Goal: Task Accomplishment & Management: Complete application form

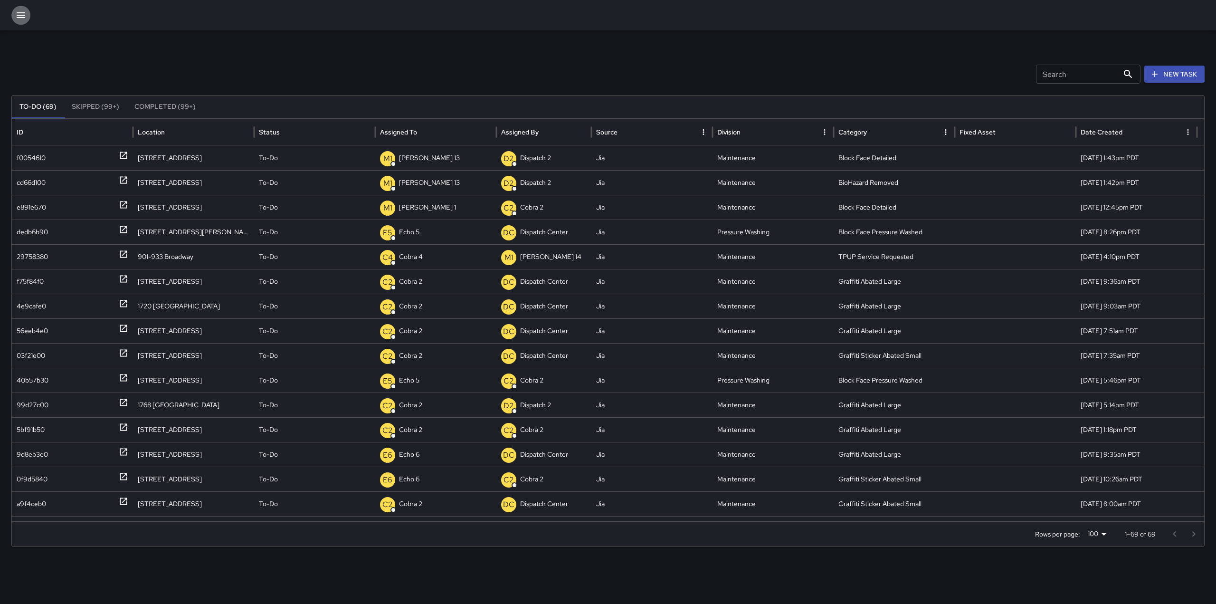
click at [24, 10] on icon "button" at bounding box center [20, 14] width 11 height 11
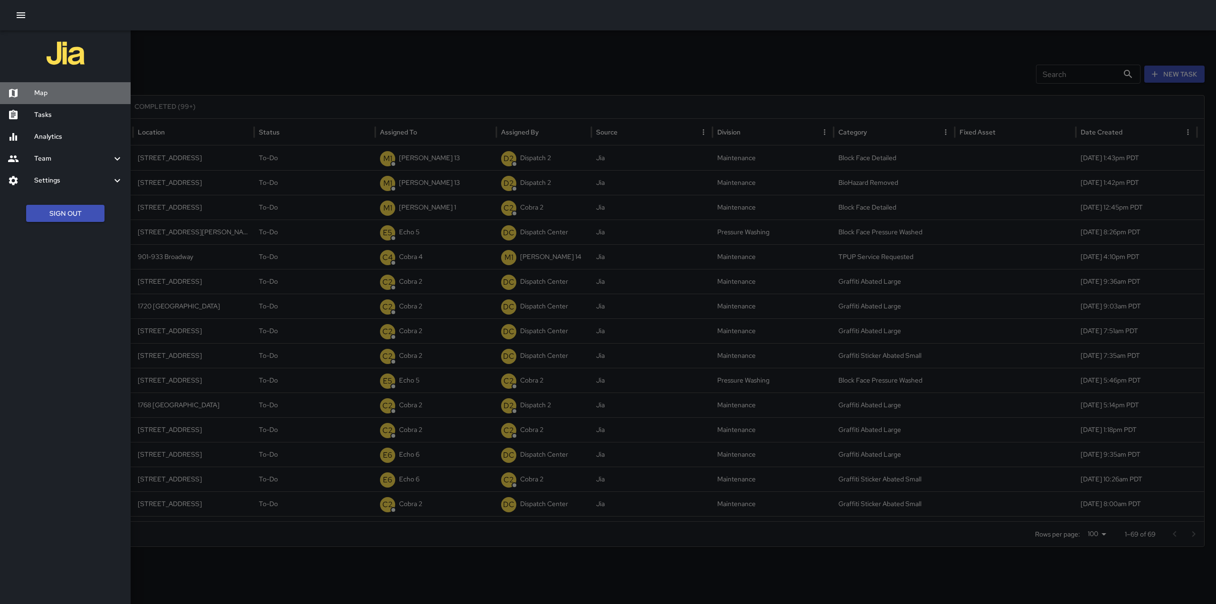
click at [56, 91] on h6 "Map" at bounding box center [78, 93] width 89 height 10
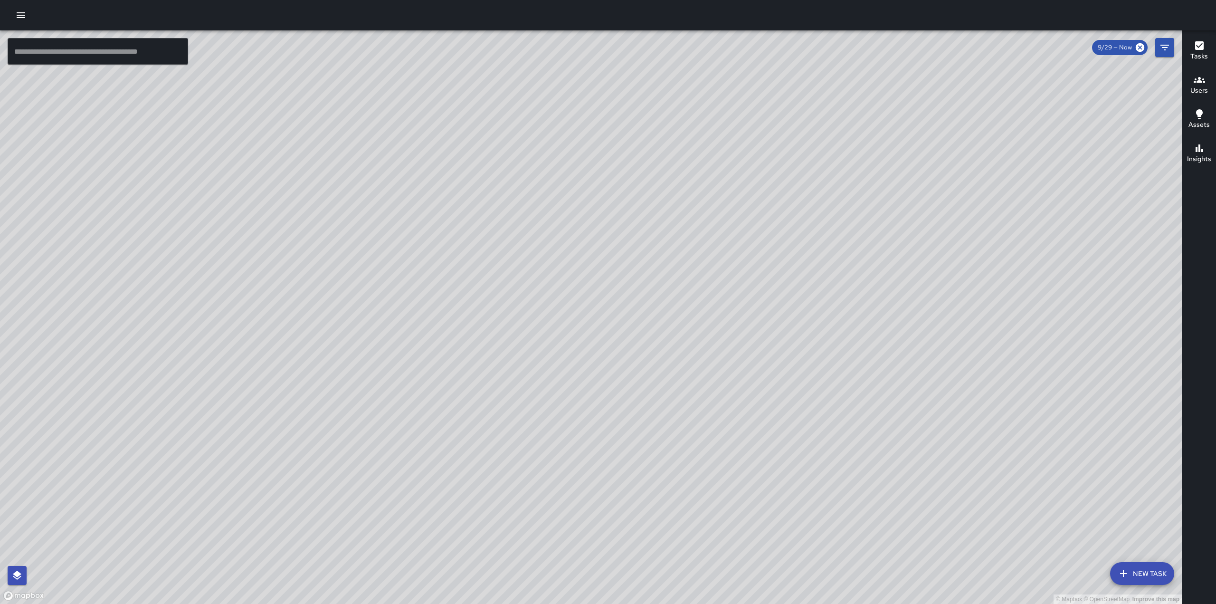
drag, startPoint x: 371, startPoint y: 304, endPoint x: 388, endPoint y: 421, distance: 118.5
click at [383, 423] on div "© Mapbox © OpenStreetMap Improve this map" at bounding box center [591, 316] width 1182 height 573
drag, startPoint x: 837, startPoint y: 214, endPoint x: 916, endPoint y: 75, distance: 160.3
click at [596, 75] on div "© Mapbox © OpenStreetMap Improve this map" at bounding box center [591, 316] width 1182 height 573
drag, startPoint x: 864, startPoint y: 162, endPoint x: 871, endPoint y: 121, distance: 42.4
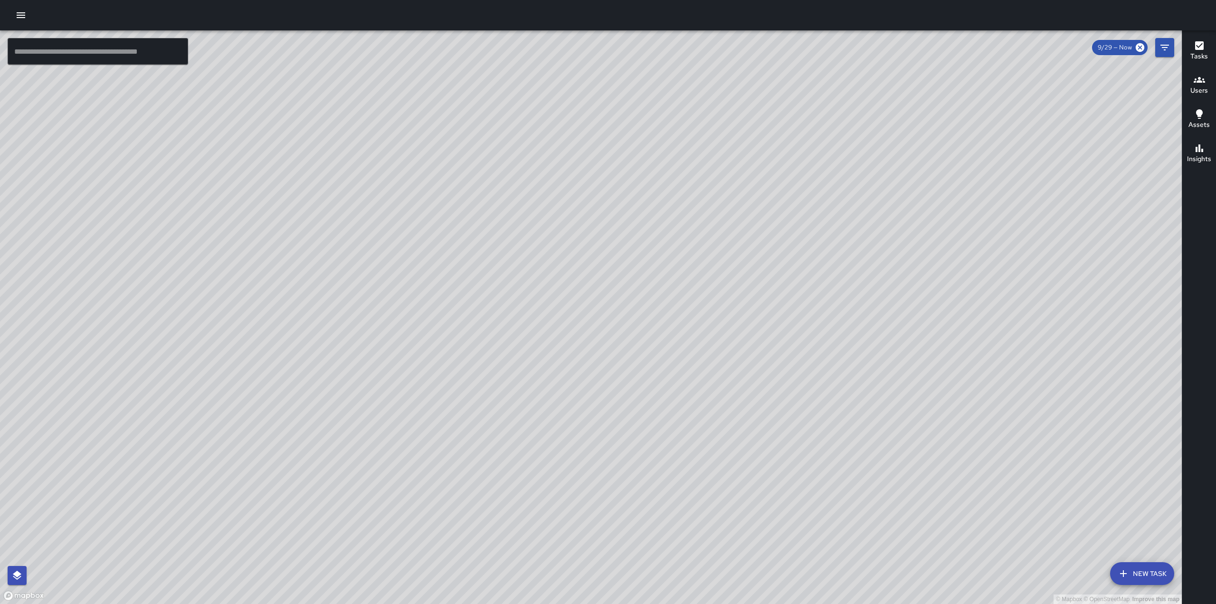
click at [596, 89] on div "© Mapbox © OpenStreetMap Improve this map" at bounding box center [591, 316] width 1182 height 573
drag, startPoint x: 854, startPoint y: 205, endPoint x: 734, endPoint y: 214, distance: 121.0
click at [596, 214] on div "© Mapbox © OpenStreetMap Improve this map" at bounding box center [591, 316] width 1182 height 573
drag, startPoint x: 922, startPoint y: 151, endPoint x: 752, endPoint y: 373, distance: 279.2
click at [596, 394] on div "© Mapbox © OpenStreetMap Improve this map" at bounding box center [591, 316] width 1182 height 573
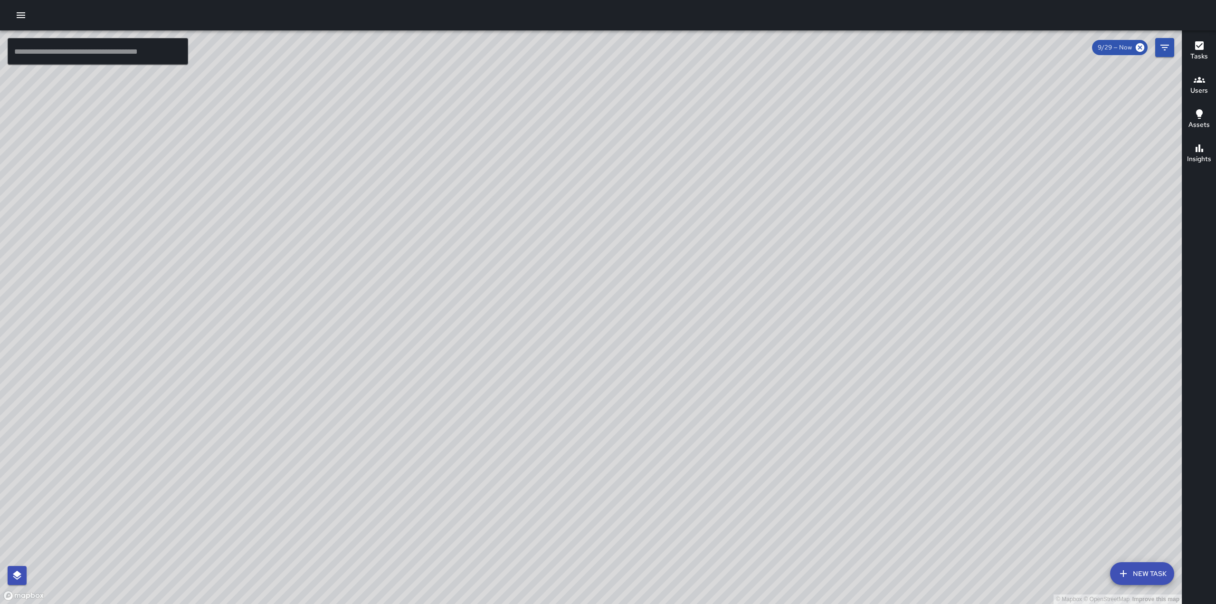
drag, startPoint x: 868, startPoint y: 192, endPoint x: 805, endPoint y: 410, distance: 226.7
click at [596, 411] on div "© Mapbox © OpenStreetMap Improve this map" at bounding box center [591, 316] width 1182 height 573
drag, startPoint x: 666, startPoint y: 388, endPoint x: 655, endPoint y: 429, distance: 42.6
click at [596, 423] on div "© Mapbox © OpenStreetMap Improve this map" at bounding box center [591, 316] width 1182 height 573
drag, startPoint x: 623, startPoint y: 367, endPoint x: 407, endPoint y: 482, distance: 243.9
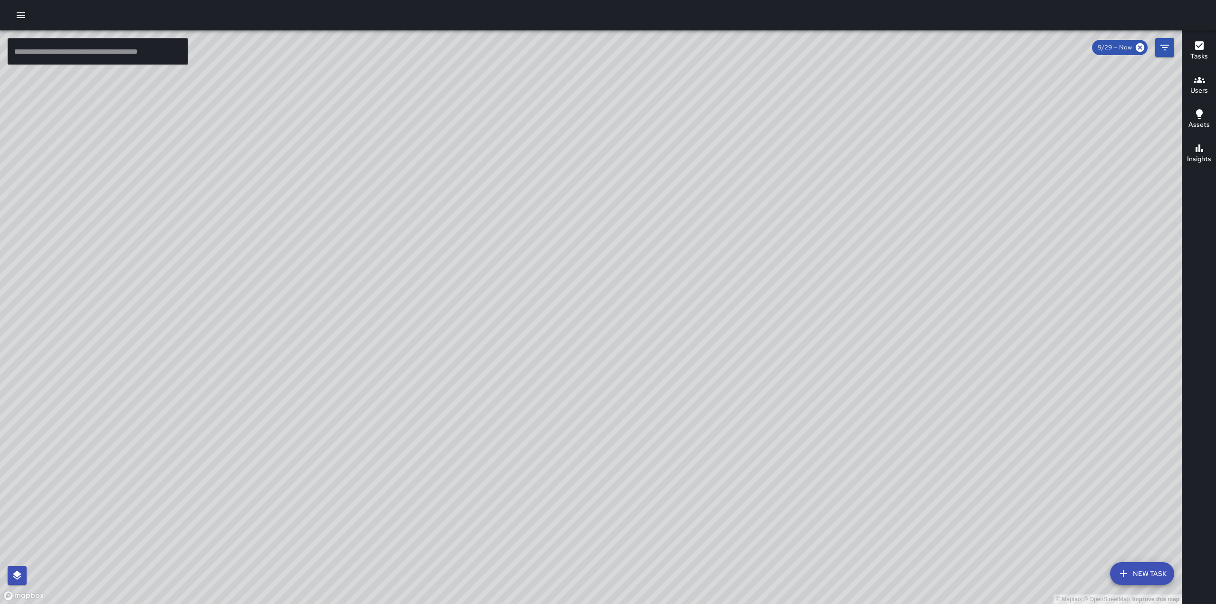
click at [406, 423] on div "© Mapbox © OpenStreetMap Improve this map" at bounding box center [591, 316] width 1182 height 573
drag, startPoint x: 742, startPoint y: 155, endPoint x: 667, endPoint y: 313, distance: 175.2
click at [596, 413] on div "© Mapbox © OpenStreetMap Improve this map" at bounding box center [591, 316] width 1182 height 573
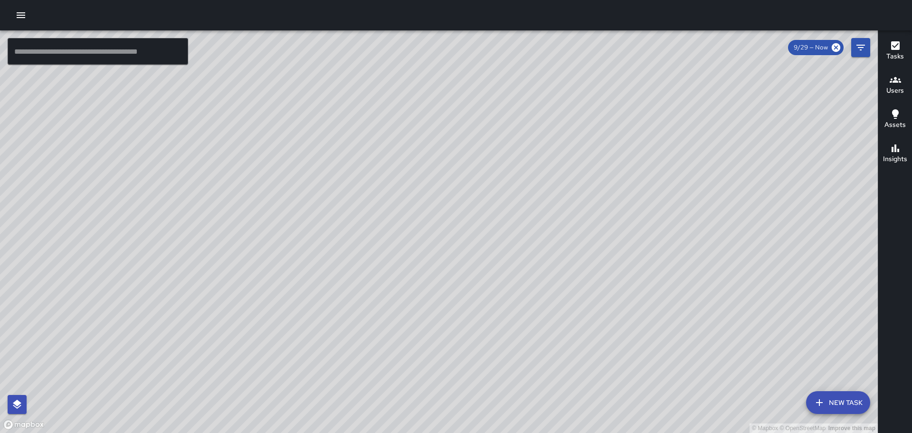
click at [15, 9] on button "button" at bounding box center [20, 15] width 19 height 19
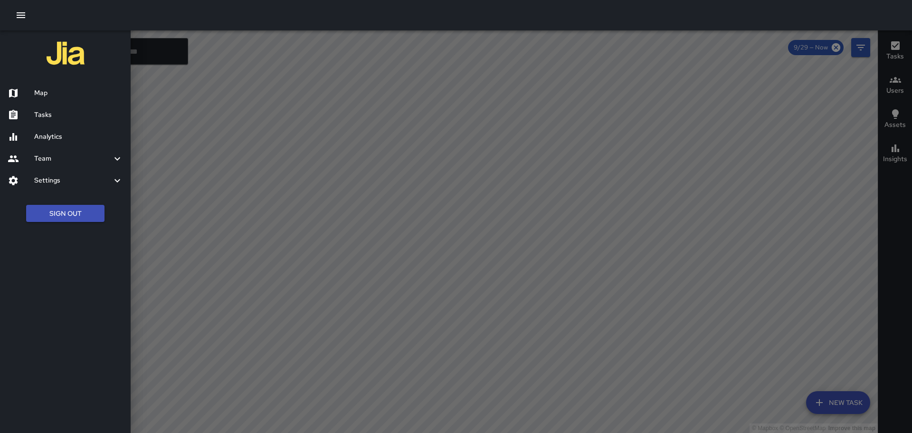
click at [64, 113] on h6 "Tasks" at bounding box center [78, 115] width 89 height 10
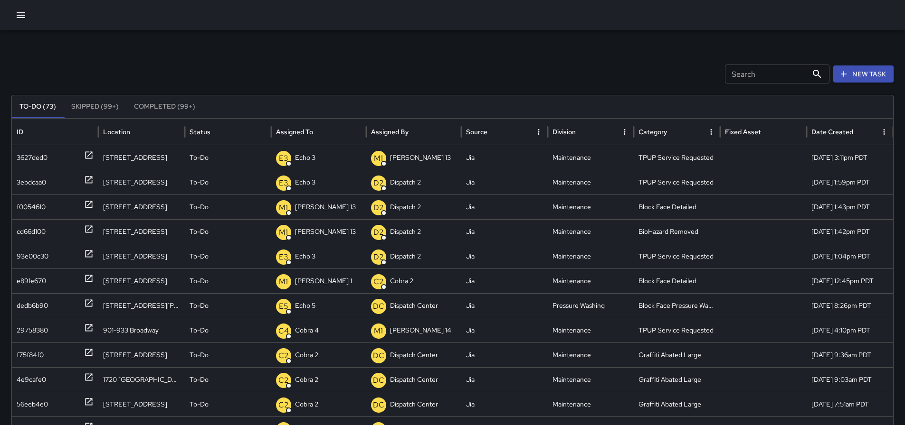
click at [404, 46] on div "Search Search New Task To-Do (73) Skipped (99+) Completed (99+) ID Location Sta…" at bounding box center [452, 299] width 905 height 539
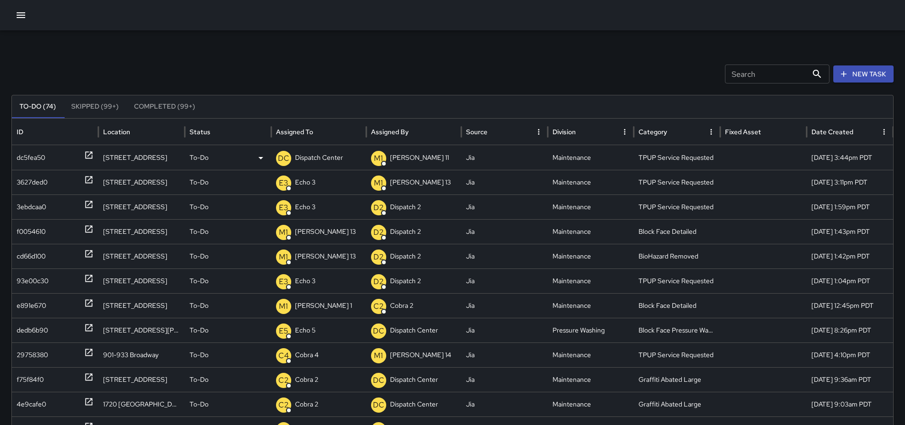
click at [334, 155] on p "Dispatch Center" at bounding box center [319, 158] width 48 height 24
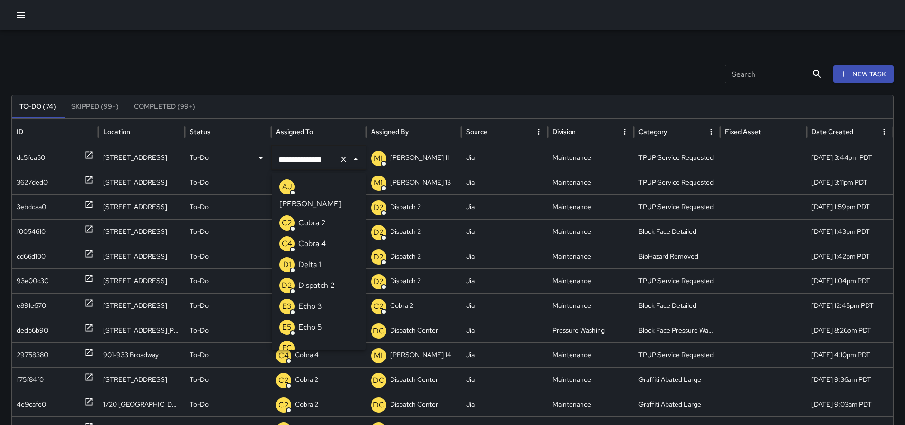
scroll to position [690, 0]
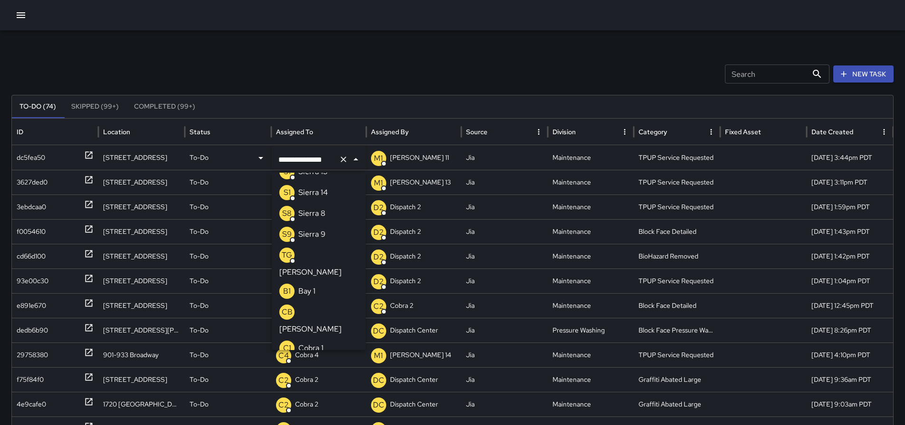
click at [341, 159] on icon "Clear" at bounding box center [343, 159] width 9 height 9
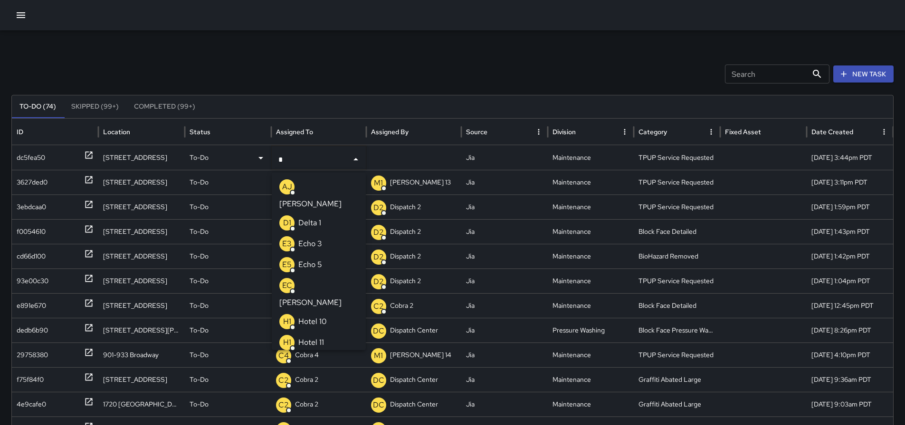
type input "**"
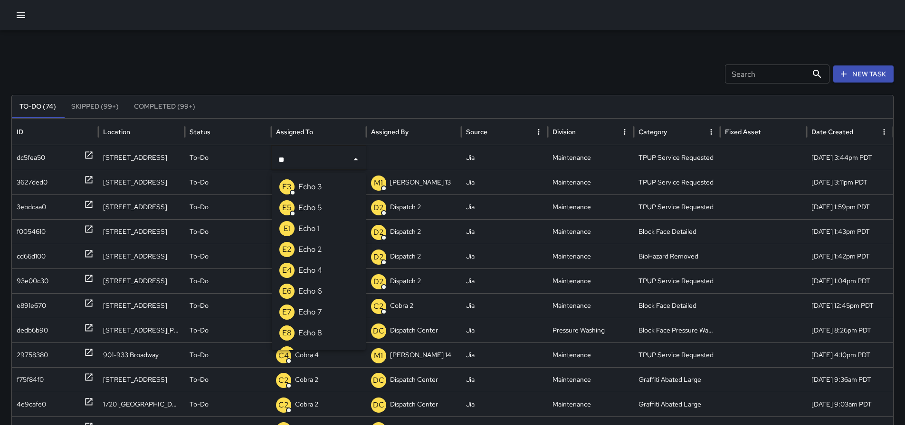
click at [322, 189] on li "E3 Echo 3" at bounding box center [319, 187] width 94 height 21
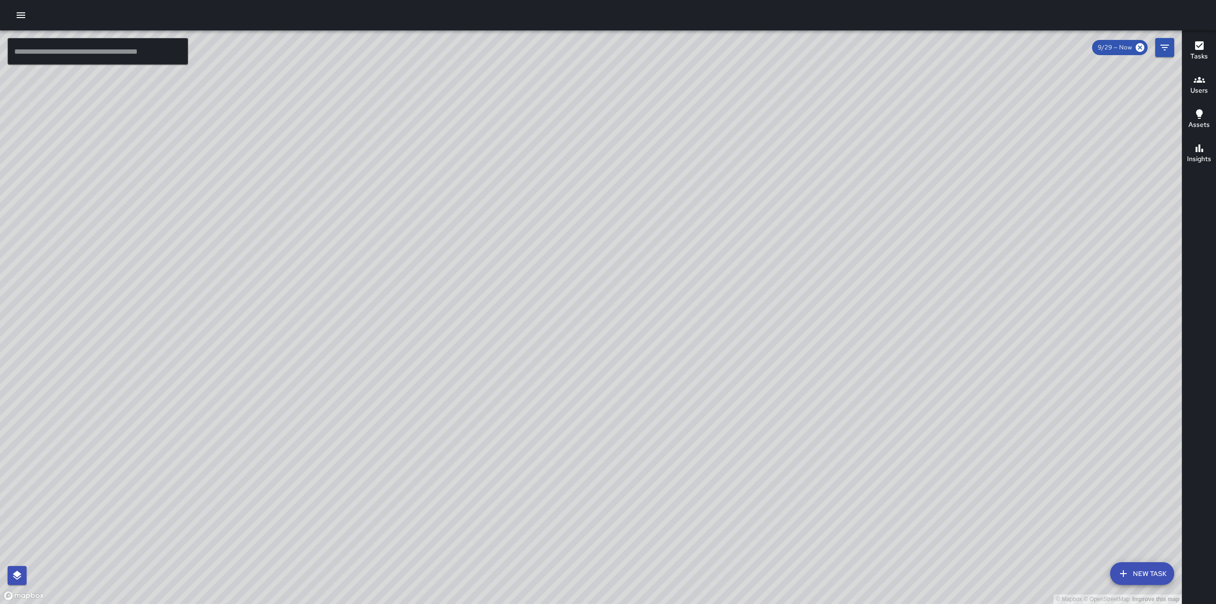
drag, startPoint x: 789, startPoint y: 303, endPoint x: 662, endPoint y: 373, distance: 144.7
click at [662, 373] on div "© Mapbox © OpenStreetMap Improve this map" at bounding box center [591, 316] width 1182 height 573
drag, startPoint x: 637, startPoint y: 306, endPoint x: 670, endPoint y: 287, distance: 38.1
click at [670, 287] on div "© Mapbox © OpenStreetMap Improve this map" at bounding box center [591, 316] width 1182 height 573
drag, startPoint x: 638, startPoint y: 350, endPoint x: 676, endPoint y: 227, distance: 128.9
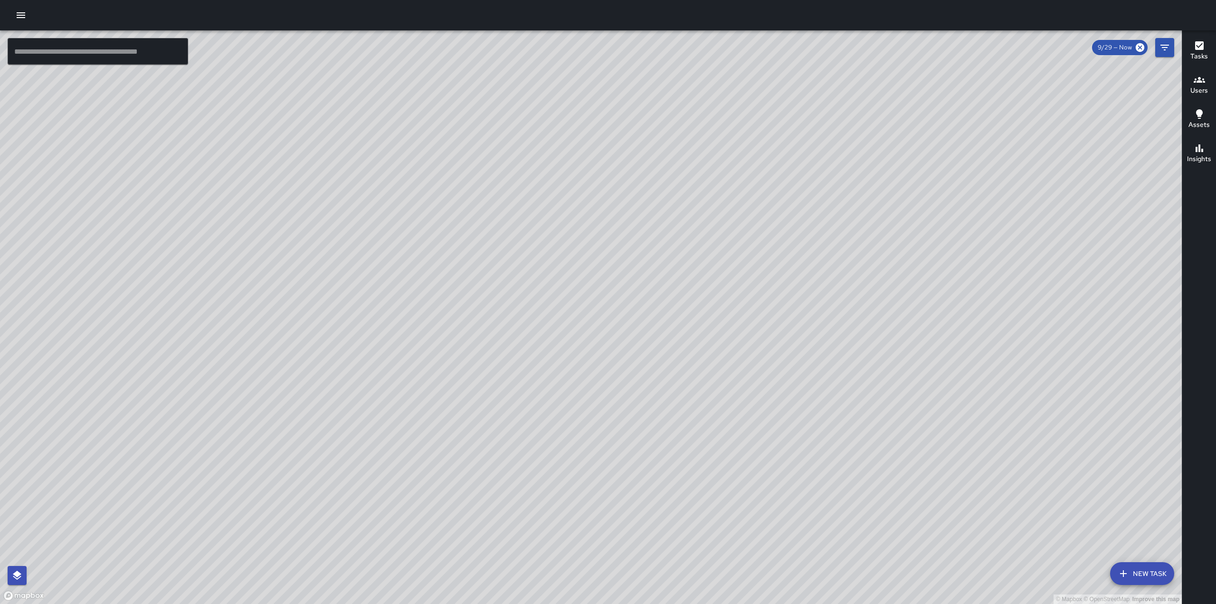
click at [676, 230] on div "© Mapbox © OpenStreetMap Improve this map" at bounding box center [591, 316] width 1182 height 573
drag, startPoint x: 407, startPoint y: 252, endPoint x: 438, endPoint y: 209, distance: 53.0
click at [437, 210] on div "© Mapbox © OpenStreetMap Improve this map" at bounding box center [591, 316] width 1182 height 573
drag, startPoint x: 416, startPoint y: 170, endPoint x: 312, endPoint y: 410, distance: 261.8
click at [315, 428] on div "© Mapbox © OpenStreetMap Improve this map" at bounding box center [591, 316] width 1182 height 573
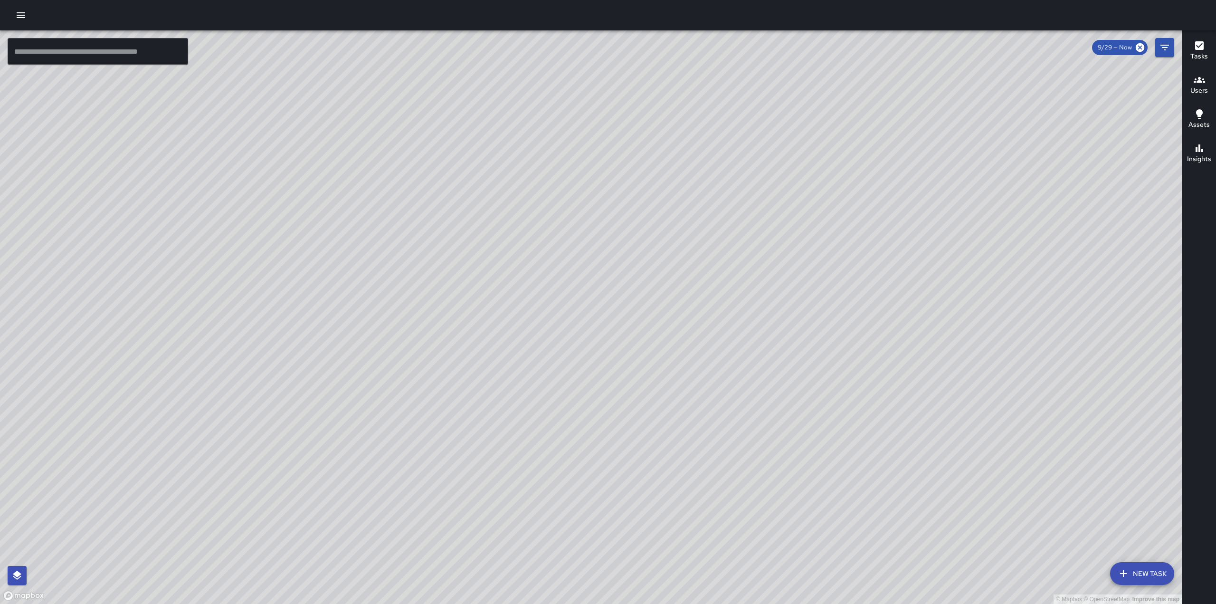
drag, startPoint x: 596, startPoint y: 108, endPoint x: 519, endPoint y: 336, distance: 240.0
click at [519, 336] on div "© Mapbox © OpenStreetMap Improve this map" at bounding box center [591, 316] width 1182 height 573
drag, startPoint x: 620, startPoint y: 523, endPoint x: 725, endPoint y: 233, distance: 308.3
click at [729, 224] on div "© Mapbox © OpenStreetMap Improve this map" at bounding box center [591, 316] width 1182 height 573
drag, startPoint x: 570, startPoint y: 467, endPoint x: 742, endPoint y: 312, distance: 231.6
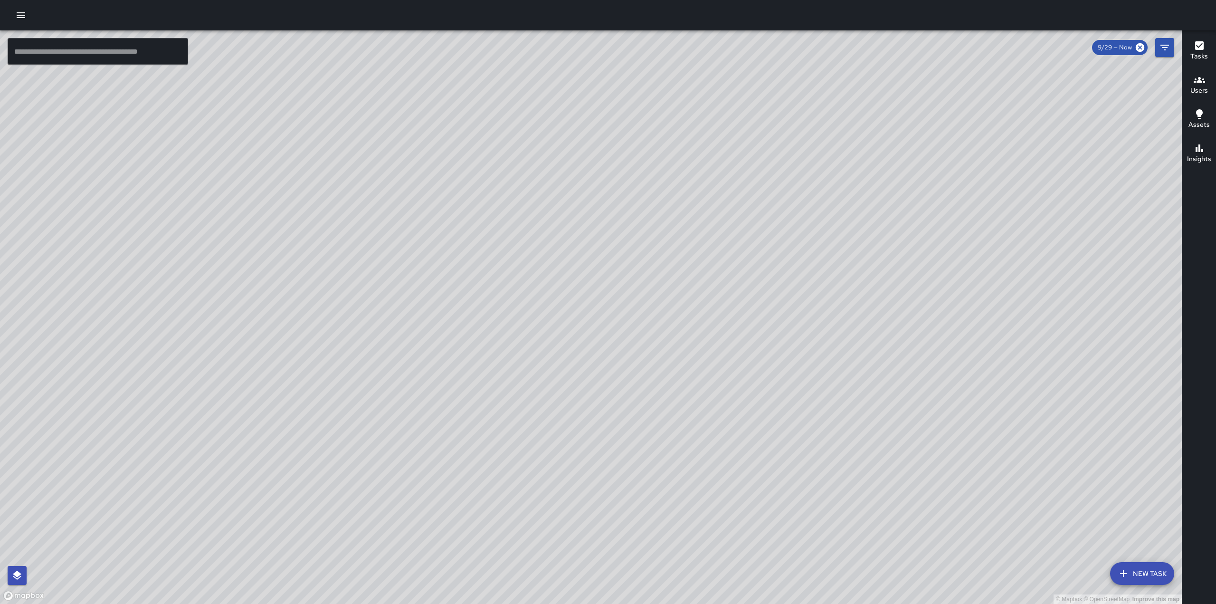
click at [742, 312] on div "© Mapbox © OpenStreetMap Improve this map" at bounding box center [591, 316] width 1182 height 573
drag, startPoint x: 900, startPoint y: 284, endPoint x: 770, endPoint y: 430, distance: 195.7
click at [770, 430] on div "© Mapbox © OpenStreetMap Improve this map" at bounding box center [591, 316] width 1182 height 573
drag, startPoint x: 895, startPoint y: 187, endPoint x: 777, endPoint y: 456, distance: 293.9
click at [777, 456] on div "© Mapbox © OpenStreetMap Improve this map" at bounding box center [591, 316] width 1182 height 573
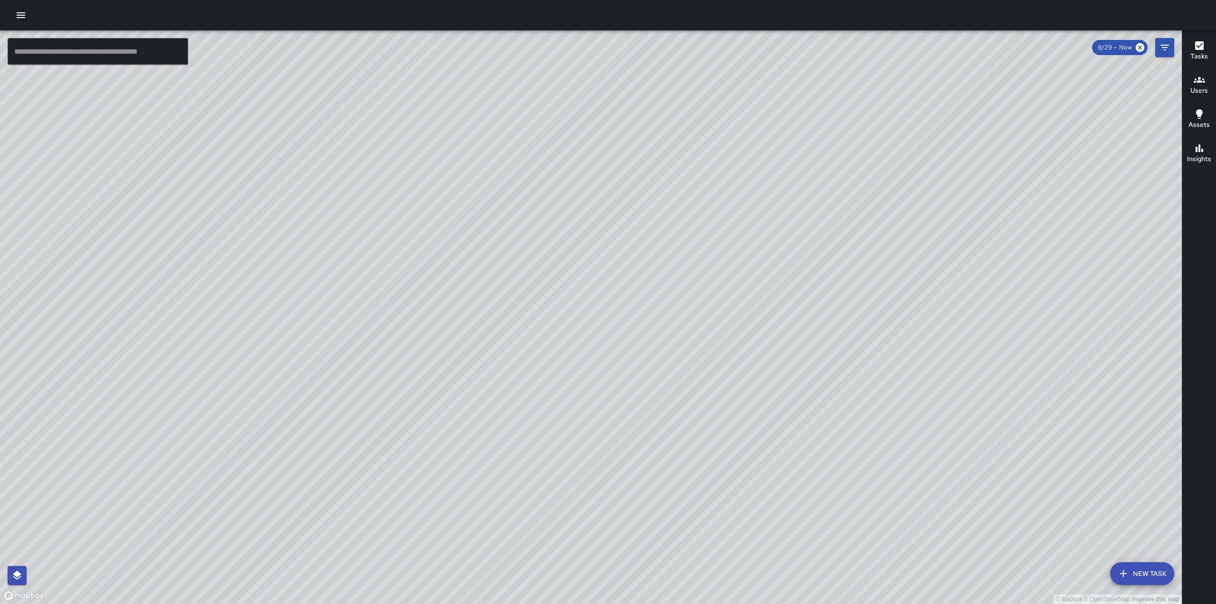
drag, startPoint x: 880, startPoint y: 326, endPoint x: 623, endPoint y: 579, distance: 361.0
click at [623, 579] on div "© Mapbox © OpenStreetMap Improve this map" at bounding box center [591, 316] width 1182 height 573
drag, startPoint x: 670, startPoint y: 131, endPoint x: 595, endPoint y: 493, distance: 370.5
click at [595, 493] on div "© Mapbox © OpenStreetMap Improve this map" at bounding box center [591, 316] width 1182 height 573
drag, startPoint x: 598, startPoint y: 516, endPoint x: 658, endPoint y: 353, distance: 173.4
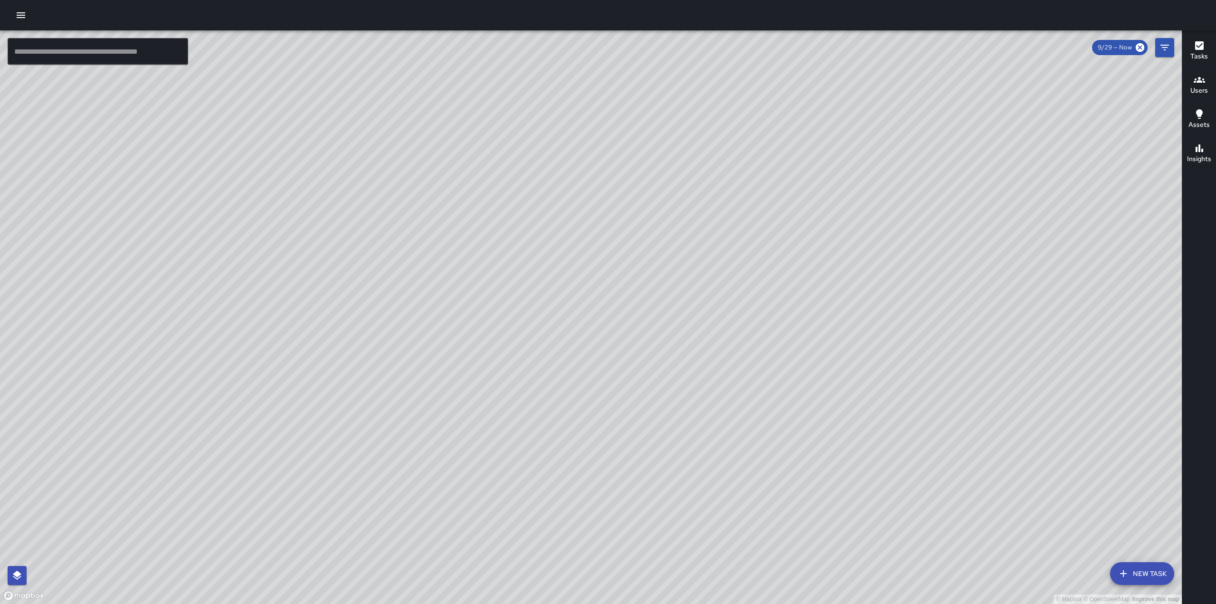
click at [658, 354] on div "© Mapbox © OpenStreetMap Improve this map" at bounding box center [591, 316] width 1182 height 573
drag, startPoint x: 587, startPoint y: 511, endPoint x: 694, endPoint y: 298, distance: 238.3
click at [694, 299] on div "© Mapbox © OpenStreetMap Improve this map" at bounding box center [591, 316] width 1182 height 573
drag, startPoint x: 712, startPoint y: 506, endPoint x: 745, endPoint y: 377, distance: 133.3
click at [745, 377] on div "© Mapbox © OpenStreetMap Improve this map" at bounding box center [591, 316] width 1182 height 573
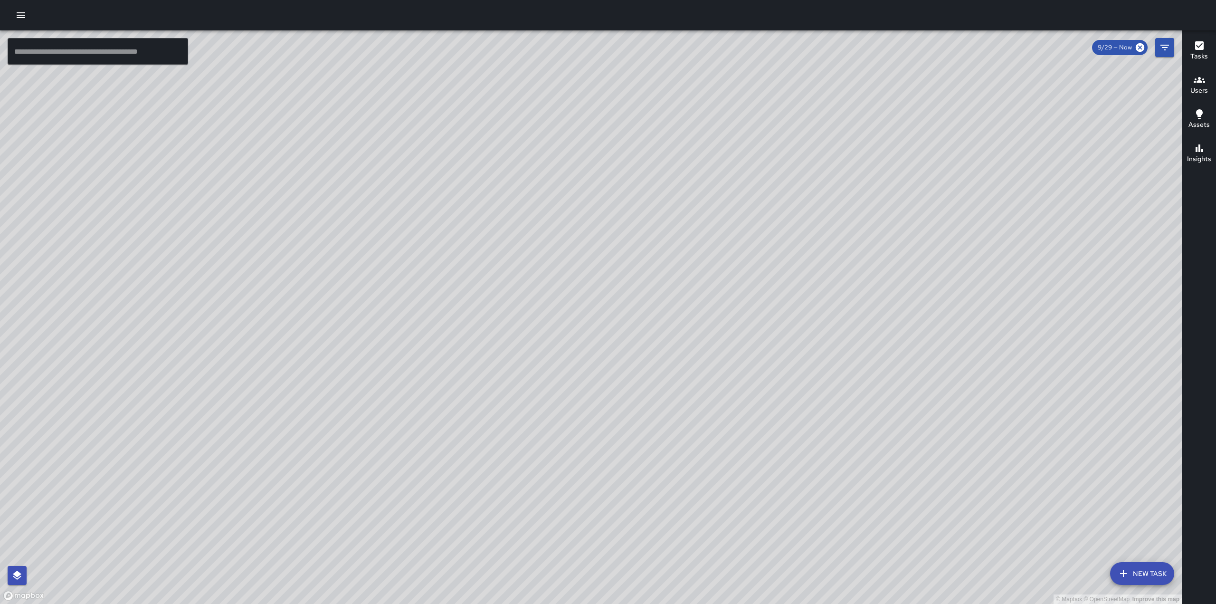
drag, startPoint x: 739, startPoint y: 406, endPoint x: 791, endPoint y: 243, distance: 170.9
click at [799, 237] on div "© Mapbox © OpenStreetMap Improve this map" at bounding box center [591, 316] width 1182 height 573
drag, startPoint x: 665, startPoint y: 375, endPoint x: 823, endPoint y: 200, distance: 235.0
click at [821, 202] on div "© Mapbox © OpenStreetMap Improve this map" at bounding box center [591, 316] width 1182 height 573
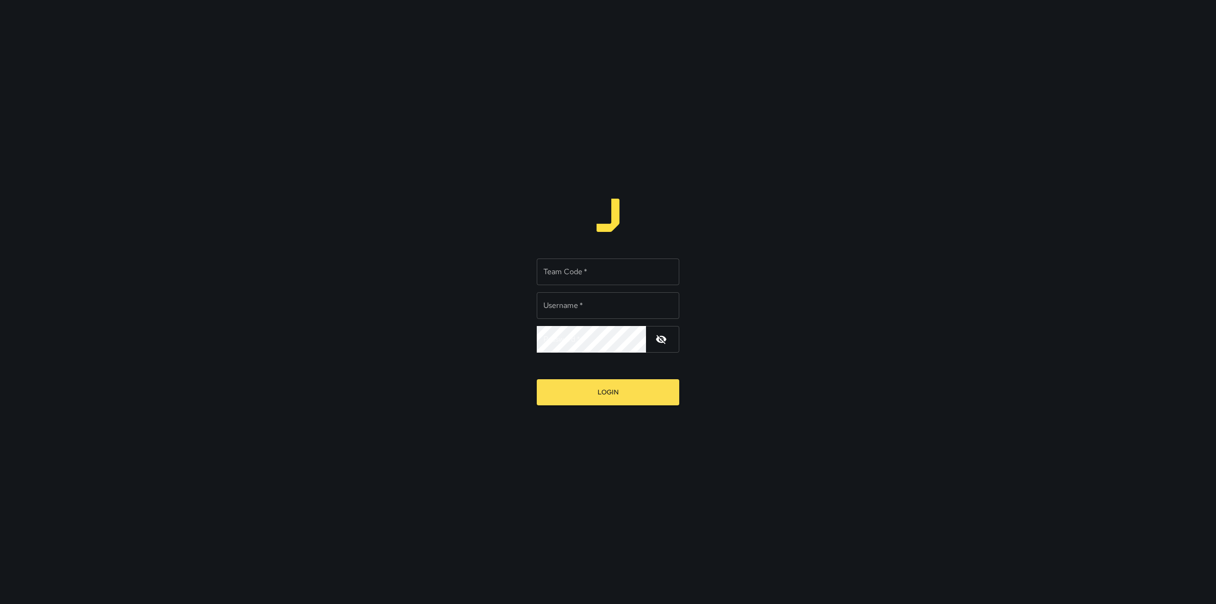
type input "*********"
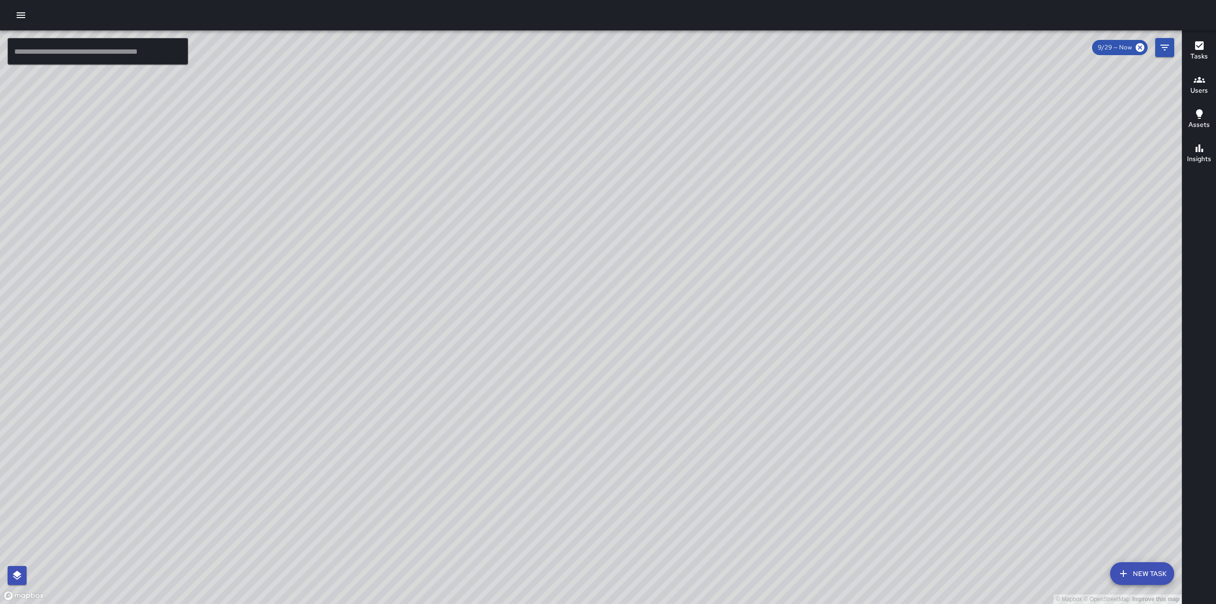
drag, startPoint x: 410, startPoint y: 510, endPoint x: 588, endPoint y: 362, distance: 231.7
click at [582, 366] on div "© Mapbox © OpenStreetMap Improve this map" at bounding box center [591, 316] width 1182 height 573
drag, startPoint x: 598, startPoint y: 306, endPoint x: 553, endPoint y: 423, distance: 124.6
click at [553, 423] on div "© Mapbox © OpenStreetMap Improve this map" at bounding box center [591, 316] width 1182 height 573
drag, startPoint x: 577, startPoint y: 83, endPoint x: 426, endPoint y: 394, distance: 346.0
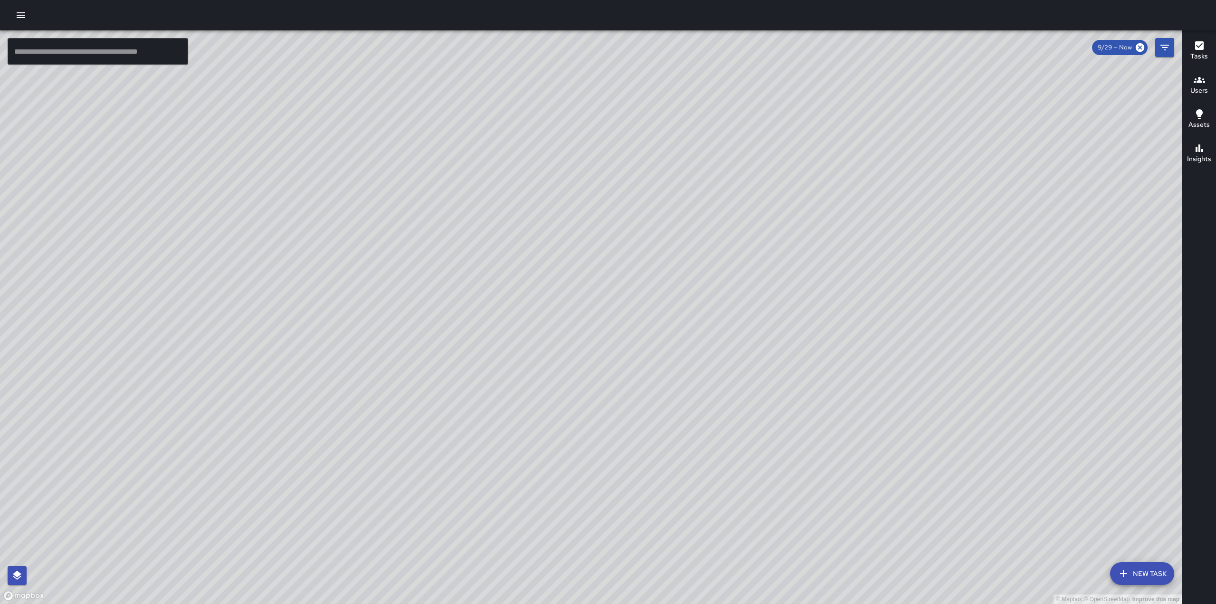
click at [426, 394] on div "© Mapbox © OpenStreetMap Improve this map" at bounding box center [591, 316] width 1182 height 573
drag, startPoint x: 671, startPoint y: 324, endPoint x: 604, endPoint y: 481, distance: 171.0
click at [604, 481] on div "© Mapbox © OpenStreetMap Improve this map" at bounding box center [591, 316] width 1182 height 573
drag, startPoint x: 823, startPoint y: 528, endPoint x: 864, endPoint y: 384, distance: 150.3
click at [864, 384] on div "© Mapbox © OpenStreetMap Improve this map" at bounding box center [591, 316] width 1182 height 573
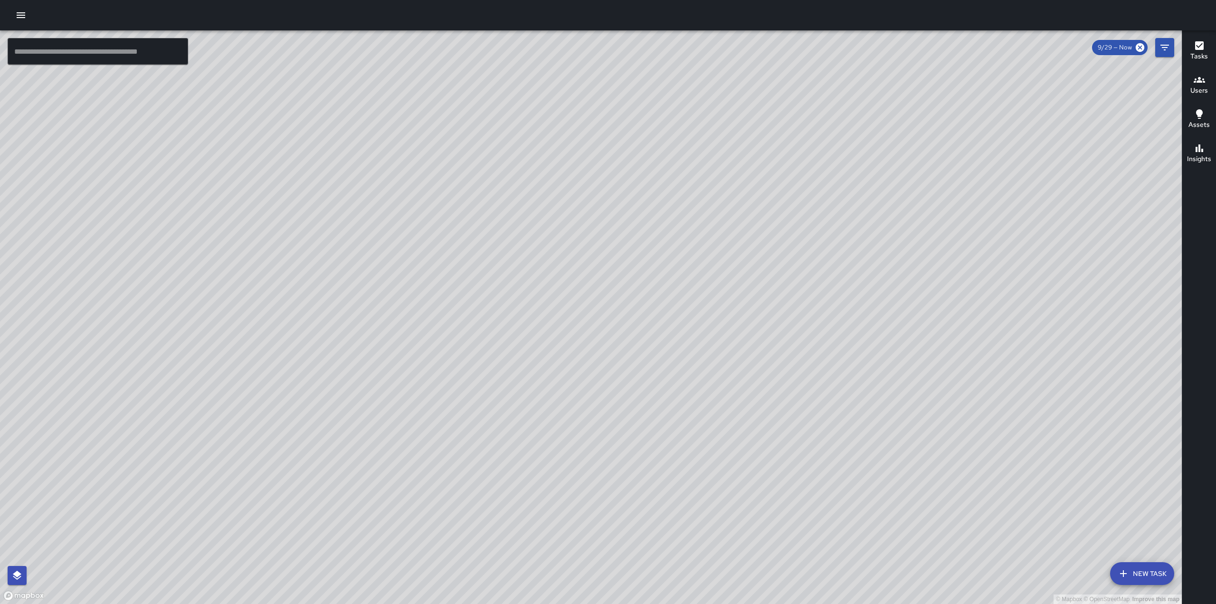
drag, startPoint x: 871, startPoint y: 246, endPoint x: 855, endPoint y: 272, distance: 30.3
click at [855, 272] on div "© Mapbox © OpenStreetMap Improve this map" at bounding box center [591, 316] width 1182 height 573
drag, startPoint x: 901, startPoint y: 215, endPoint x: 758, endPoint y: 395, distance: 229.5
click at [761, 397] on div "© Mapbox © OpenStreetMap Improve this map" at bounding box center [591, 316] width 1182 height 573
drag, startPoint x: 723, startPoint y: 399, endPoint x: 774, endPoint y: 307, distance: 105.4
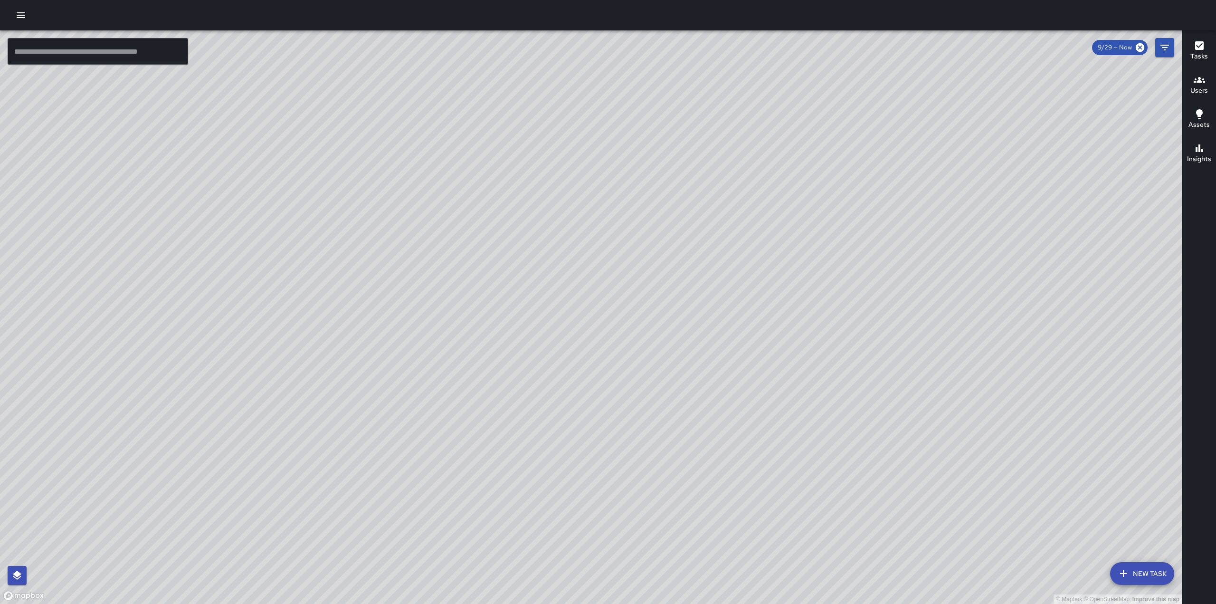
click at [774, 307] on div "© Mapbox © OpenStreetMap Improve this map" at bounding box center [591, 316] width 1182 height 573
drag, startPoint x: 600, startPoint y: 332, endPoint x: 611, endPoint y: 312, distance: 22.3
click at [604, 354] on div "© Mapbox © OpenStreetMap Improve this map" at bounding box center [591, 316] width 1182 height 573
drag, startPoint x: 624, startPoint y: 340, endPoint x: 624, endPoint y: 240, distance: 99.7
click at [626, 246] on div "© Mapbox © OpenStreetMap Improve this map" at bounding box center [591, 316] width 1182 height 573
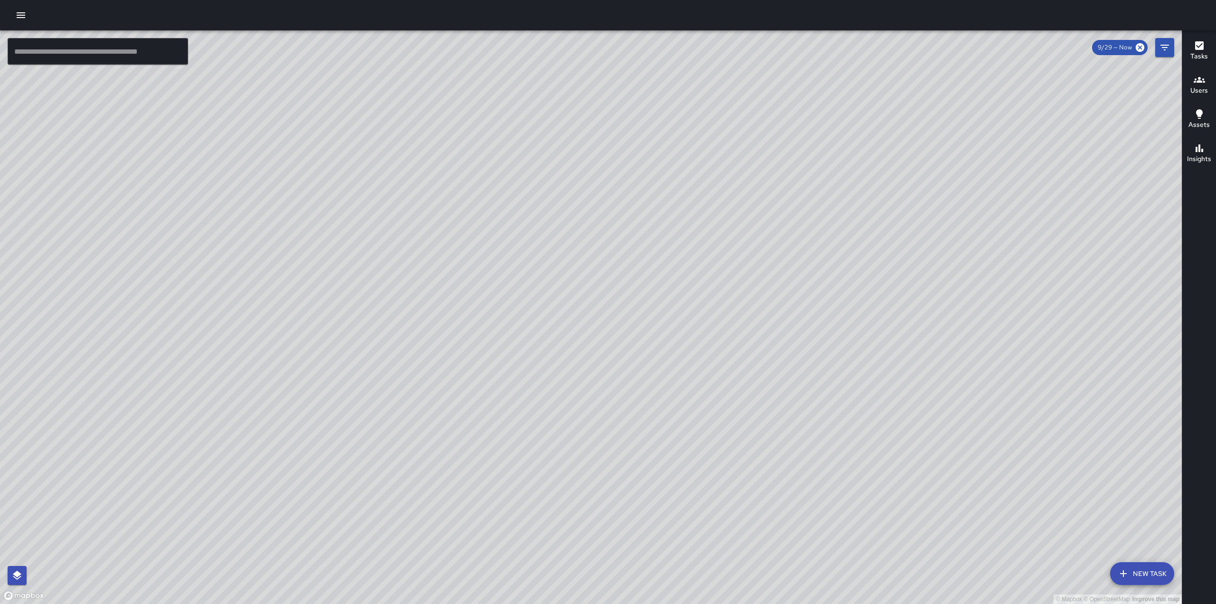
drag, startPoint x: 600, startPoint y: 334, endPoint x: 747, endPoint y: 282, distance: 155.8
click at [744, 284] on div "© Mapbox © OpenStreetMap Improve this map" at bounding box center [591, 316] width 1182 height 573
drag, startPoint x: 458, startPoint y: 269, endPoint x: 566, endPoint y: 258, distance: 108.4
click at [559, 259] on div "© Mapbox © OpenStreetMap Improve this map" at bounding box center [591, 316] width 1182 height 573
drag, startPoint x: 687, startPoint y: 178, endPoint x: 638, endPoint y: 353, distance: 182.3
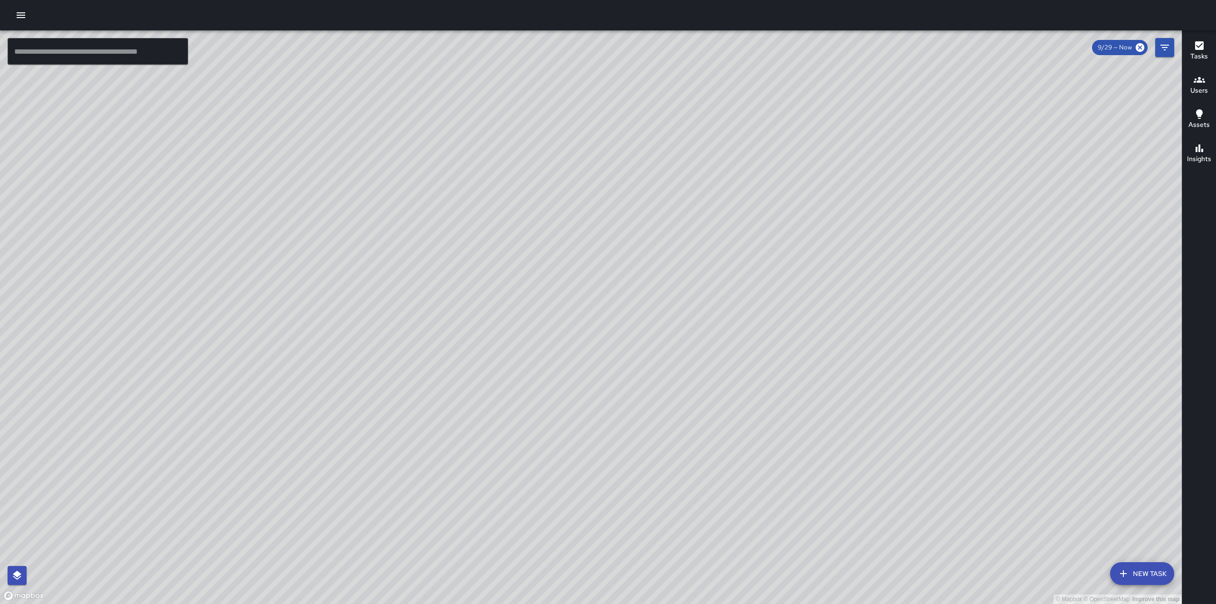
click at [638, 353] on div "© Mapbox © OpenStreetMap Improve this map" at bounding box center [591, 316] width 1182 height 573
drag, startPoint x: 779, startPoint y: 319, endPoint x: 841, endPoint y: 303, distance: 63.8
click at [841, 303] on div "© Mapbox © OpenStreetMap Improve this map" at bounding box center [591, 316] width 1182 height 573
drag, startPoint x: 690, startPoint y: 335, endPoint x: 820, endPoint y: 294, distance: 136.2
click at [820, 294] on div "© Mapbox © OpenStreetMap Improve this map" at bounding box center [591, 316] width 1182 height 573
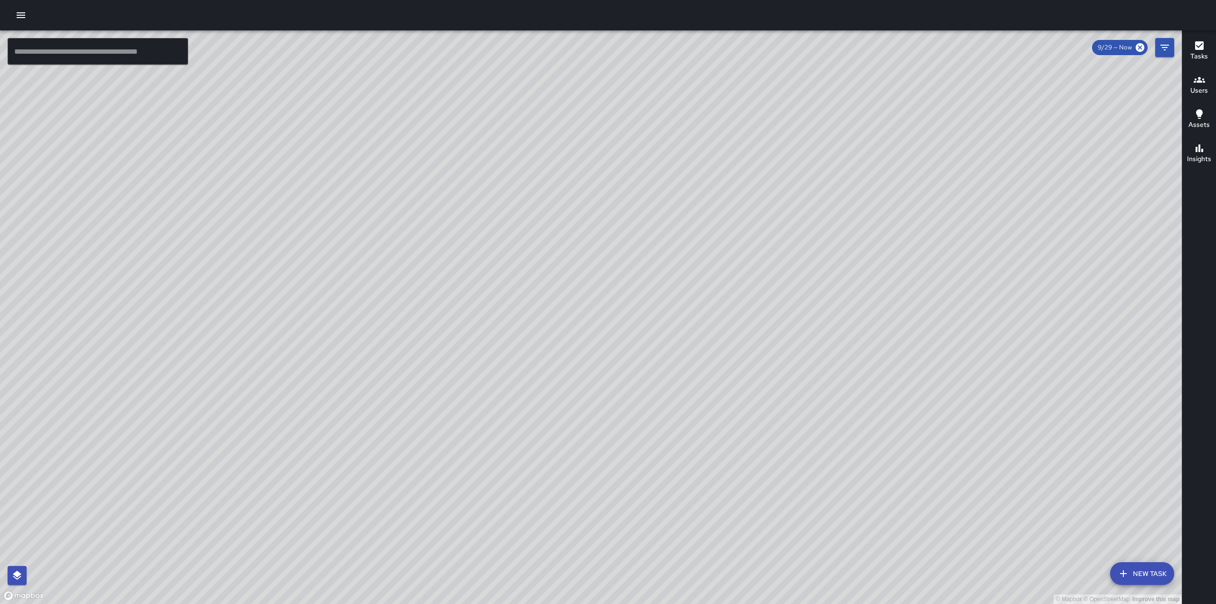
drag, startPoint x: 866, startPoint y: 290, endPoint x: 681, endPoint y: 170, distance: 221.4
click at [681, 170] on div "© Mapbox © OpenStreetMap Improve this map" at bounding box center [591, 316] width 1182 height 573
drag, startPoint x: 723, startPoint y: 253, endPoint x: 637, endPoint y: 488, distance: 250.6
click at [637, 488] on div "© Mapbox © OpenStreetMap Improve this map" at bounding box center [591, 316] width 1182 height 573
drag, startPoint x: 531, startPoint y: 390, endPoint x: 592, endPoint y: 236, distance: 165.9
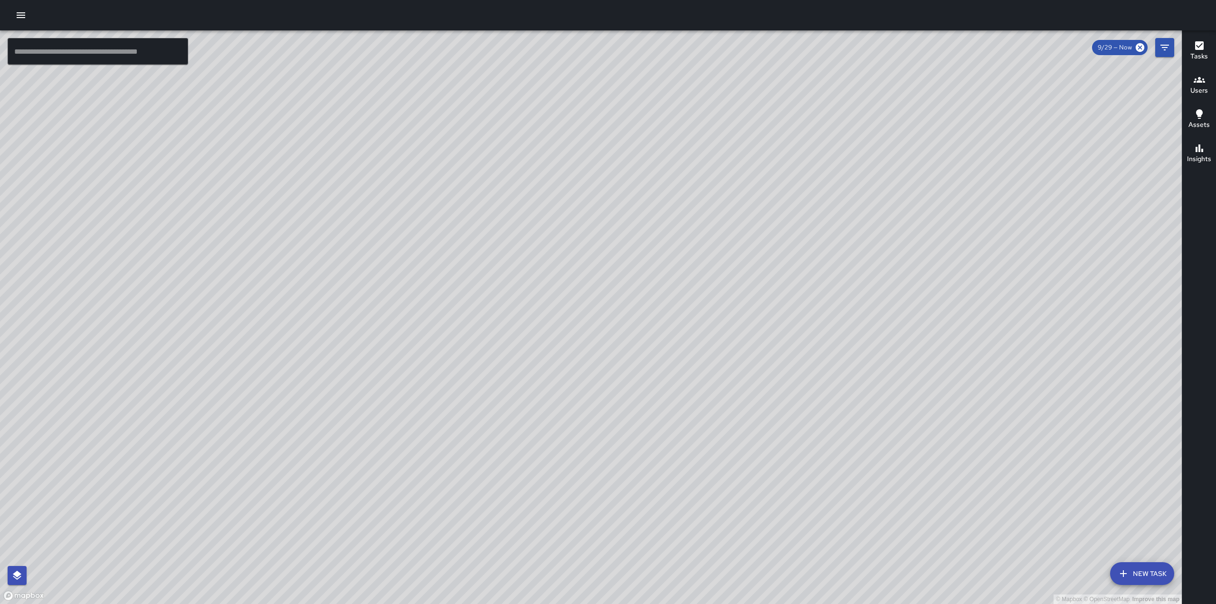
click at [585, 242] on div "© Mapbox © OpenStreetMap Improve this map" at bounding box center [591, 316] width 1182 height 573
drag, startPoint x: 558, startPoint y: 391, endPoint x: 695, endPoint y: 300, distance: 164.8
click at [694, 300] on div "© Mapbox © OpenStreetMap Improve this map" at bounding box center [591, 316] width 1182 height 573
drag, startPoint x: 467, startPoint y: 445, endPoint x: 638, endPoint y: 216, distance: 285.8
click at [638, 216] on div "© Mapbox © OpenStreetMap Improve this map" at bounding box center [591, 316] width 1182 height 573
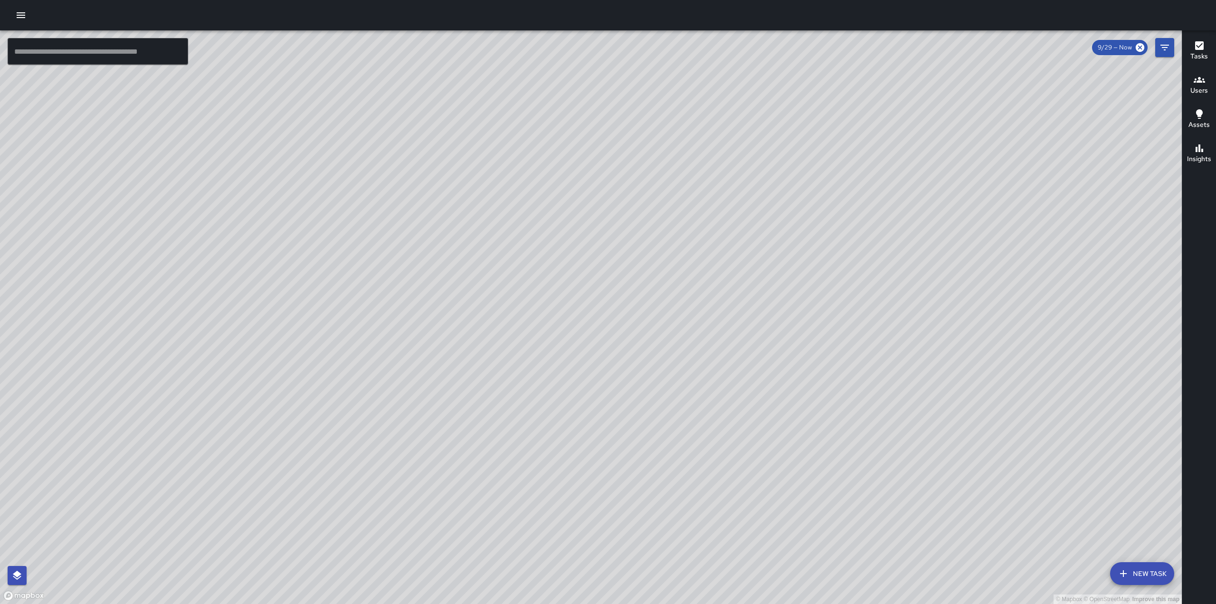
drag, startPoint x: 734, startPoint y: 183, endPoint x: 627, endPoint y: 386, distance: 228.8
click at [627, 386] on div "© Mapbox © OpenStreetMap Improve this map" at bounding box center [591, 316] width 1182 height 573
drag, startPoint x: 629, startPoint y: 318, endPoint x: 689, endPoint y: 273, distance: 74.6
click at [688, 274] on div "© Mapbox © OpenStreetMap Improve this map" at bounding box center [591, 316] width 1182 height 573
drag, startPoint x: 696, startPoint y: 266, endPoint x: 613, endPoint y: 221, distance: 94.4
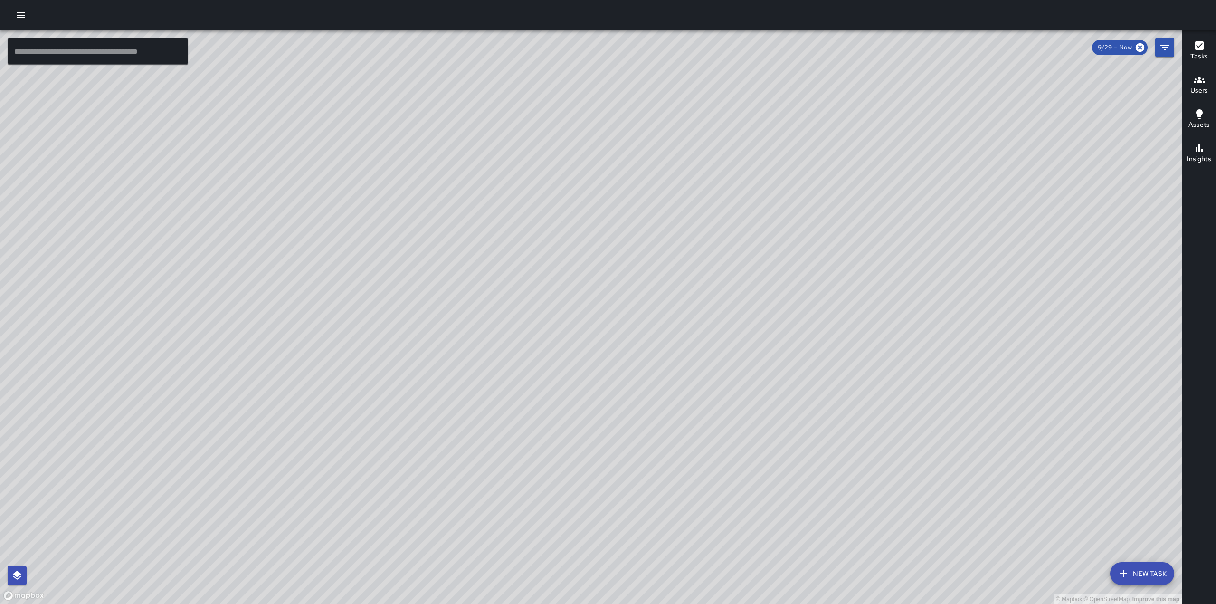
click at [609, 235] on div "© Mapbox © OpenStreetMap Improve this map" at bounding box center [591, 316] width 1182 height 573
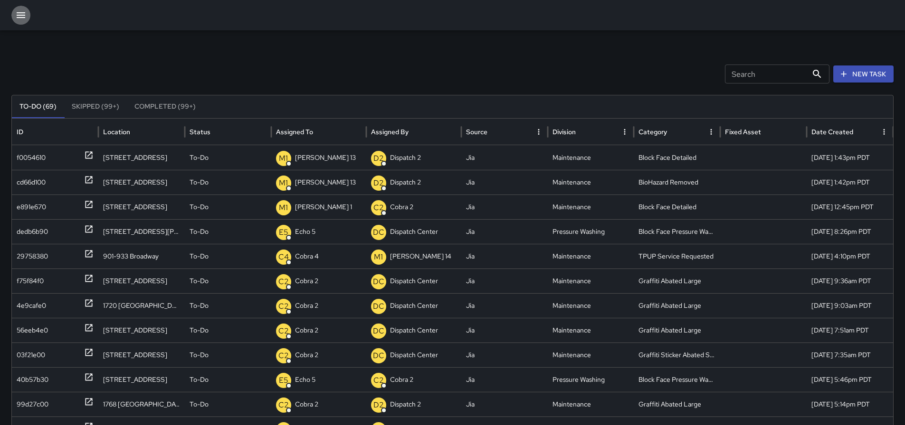
click at [27, 13] on button "button" at bounding box center [20, 15] width 19 height 19
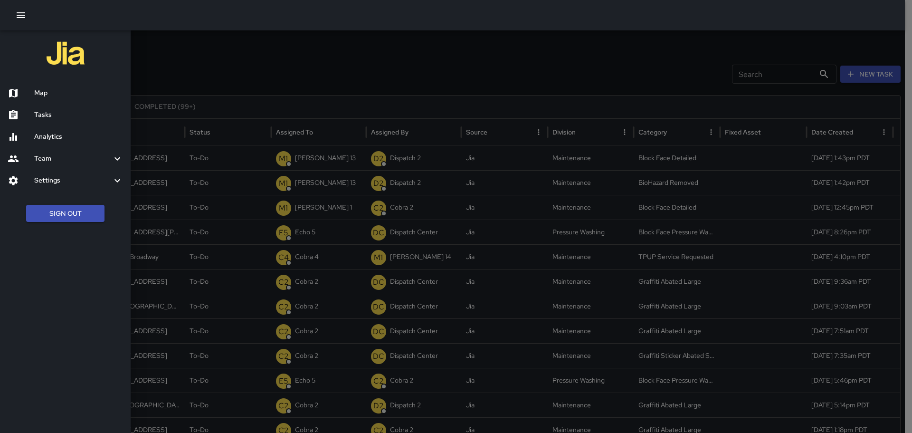
click at [58, 211] on button "Sign Out" at bounding box center [65, 214] width 78 height 18
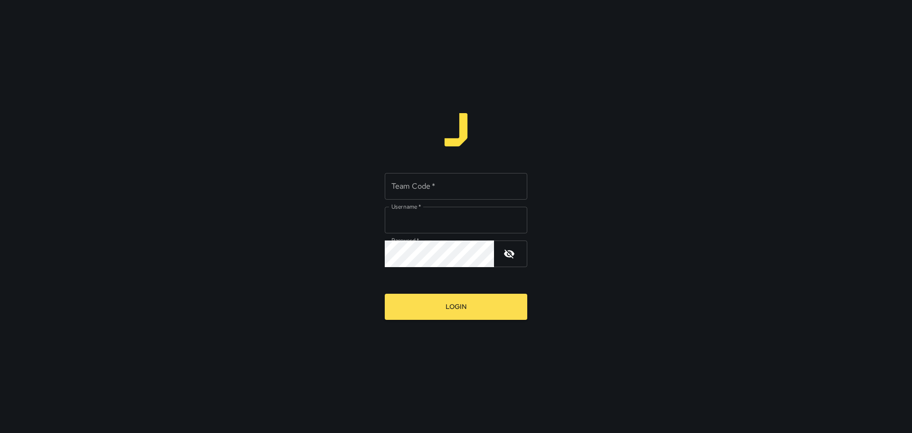
type input "*********"
click at [462, 189] on input "Team Code   *" at bounding box center [456, 186] width 142 height 27
type input "****"
click at [433, 313] on button "Login" at bounding box center [456, 306] width 142 height 26
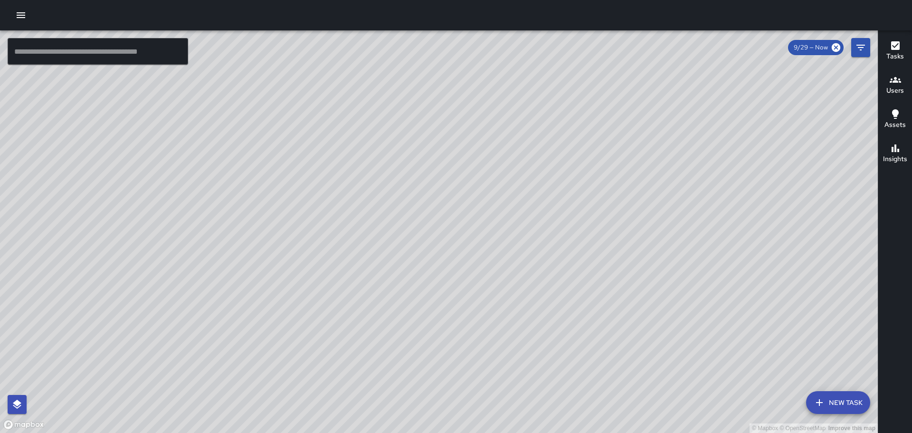
click at [29, 14] on button "button" at bounding box center [20, 15] width 19 height 19
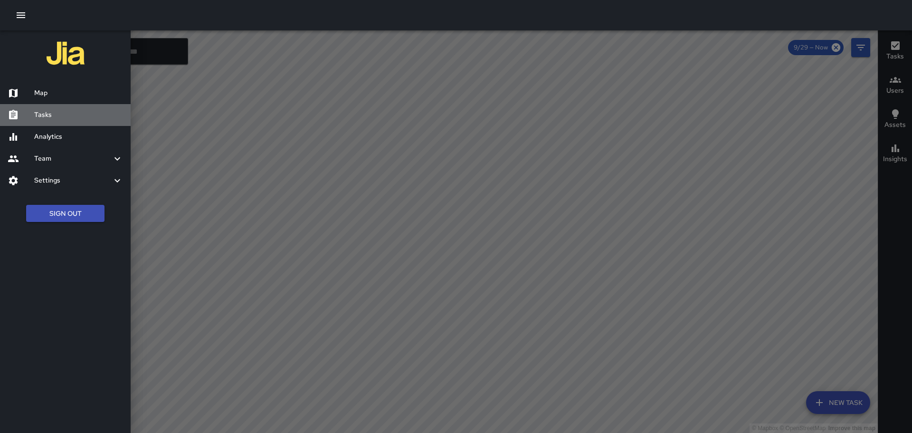
click at [55, 115] on h6 "Tasks" at bounding box center [78, 115] width 89 height 10
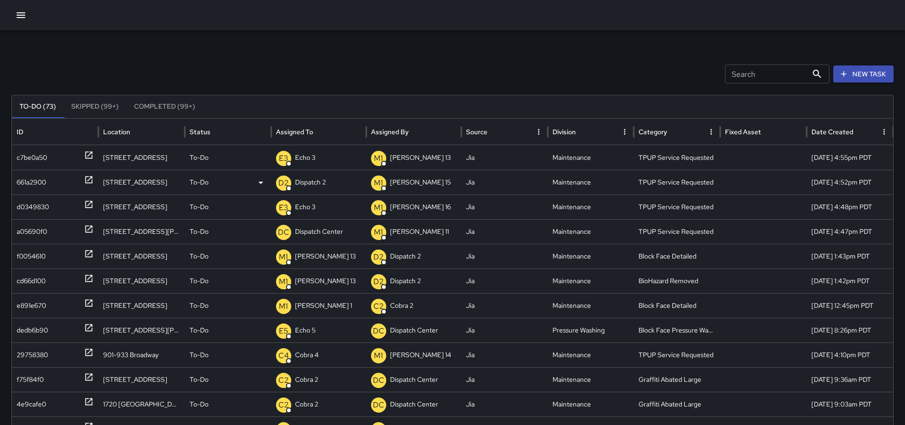
click at [313, 184] on p "Dispatch 2" at bounding box center [310, 182] width 31 height 24
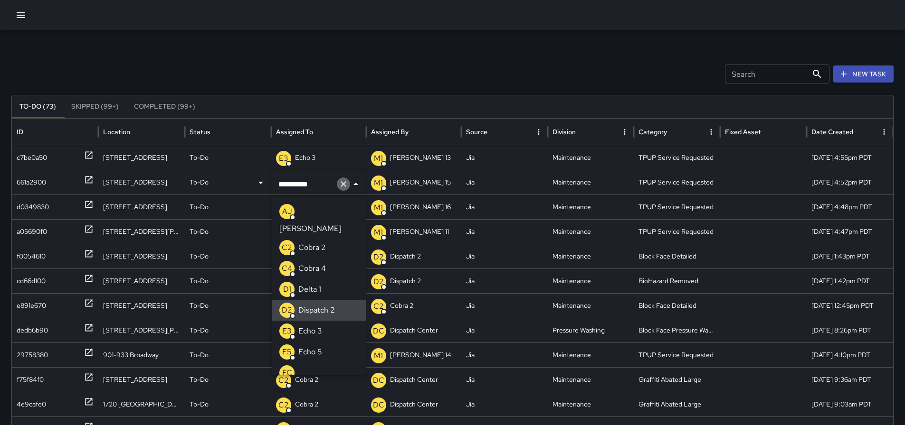
click at [343, 185] on icon "Clear" at bounding box center [343, 184] width 6 height 6
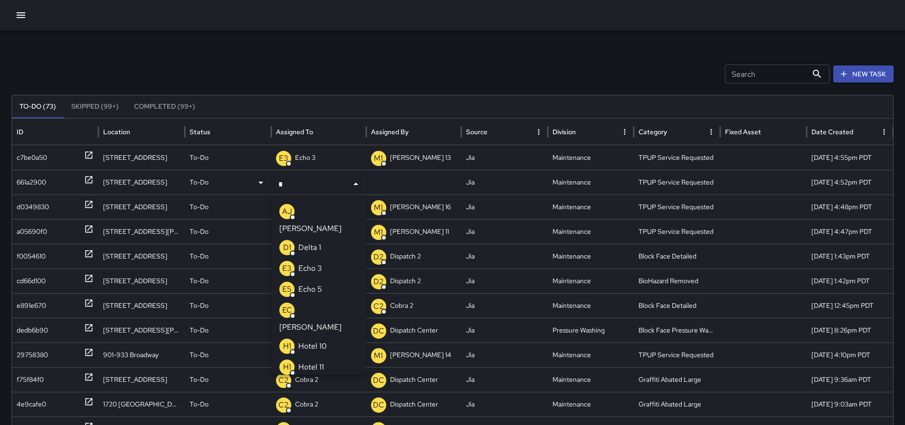
type input "**"
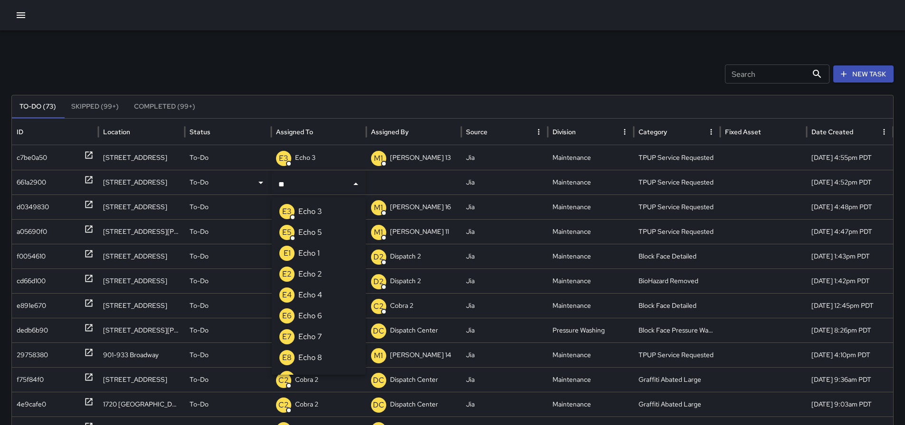
click at [324, 213] on li "E3 Echo 3" at bounding box center [319, 211] width 94 height 21
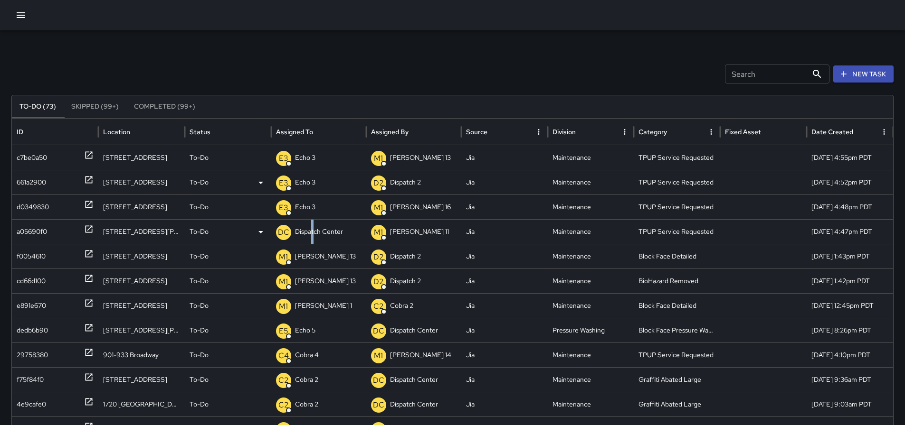
click at [312, 232] on p "Dispatch Center" at bounding box center [319, 232] width 48 height 24
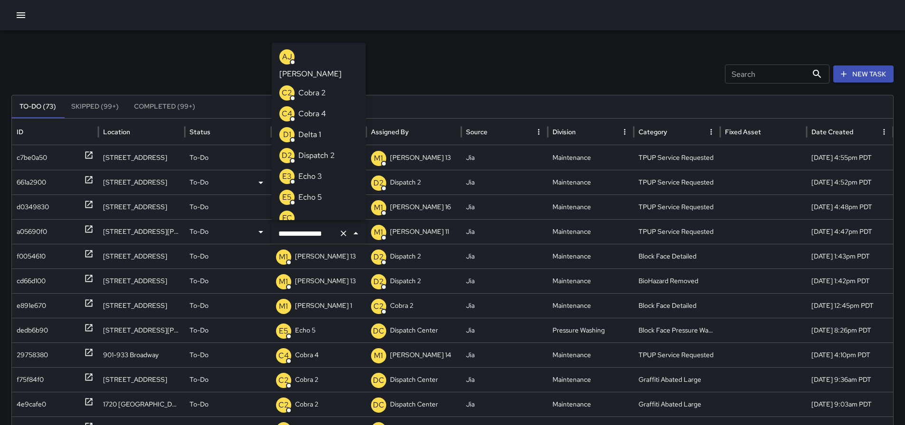
scroll to position [690, 0]
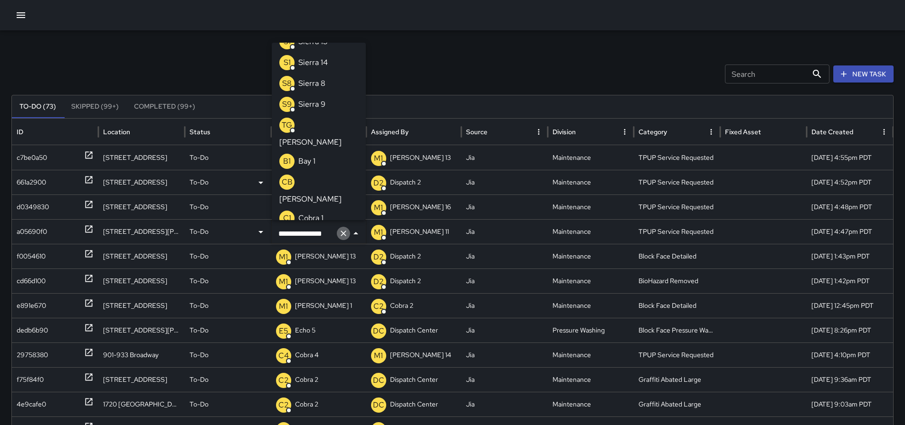
click at [340, 236] on icon "Clear" at bounding box center [343, 233] width 9 height 9
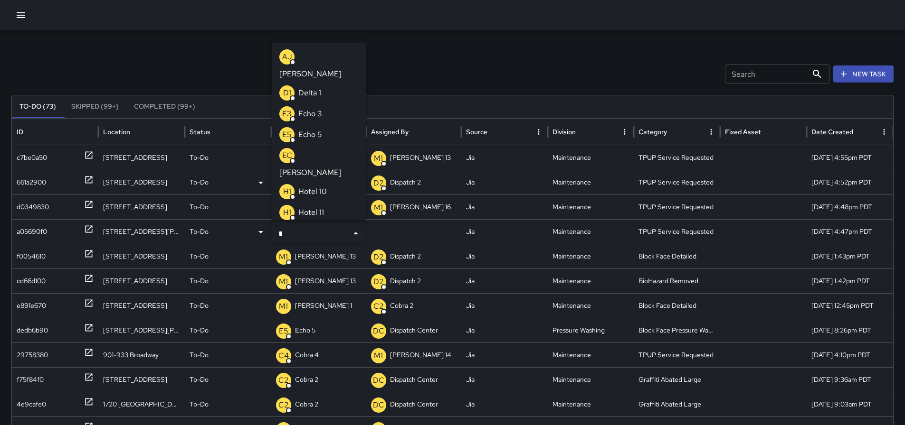
click at [312, 108] on p "Echo 3" at bounding box center [310, 113] width 24 height 11
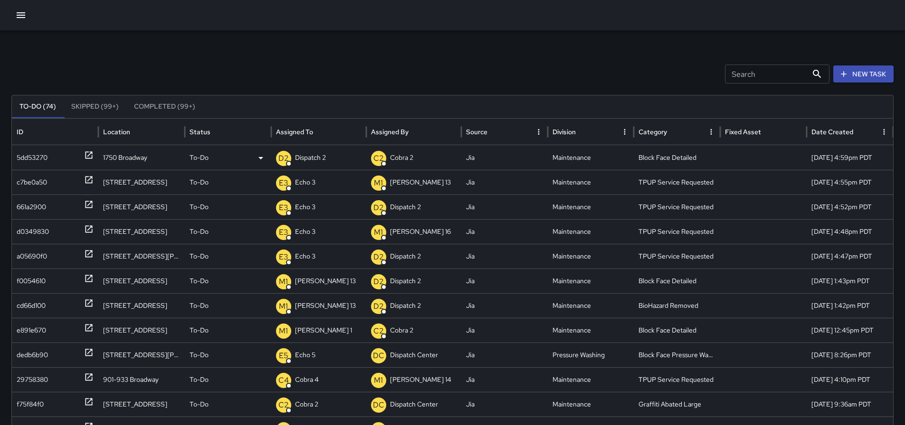
click at [90, 155] on icon at bounding box center [88, 155] width 7 height 7
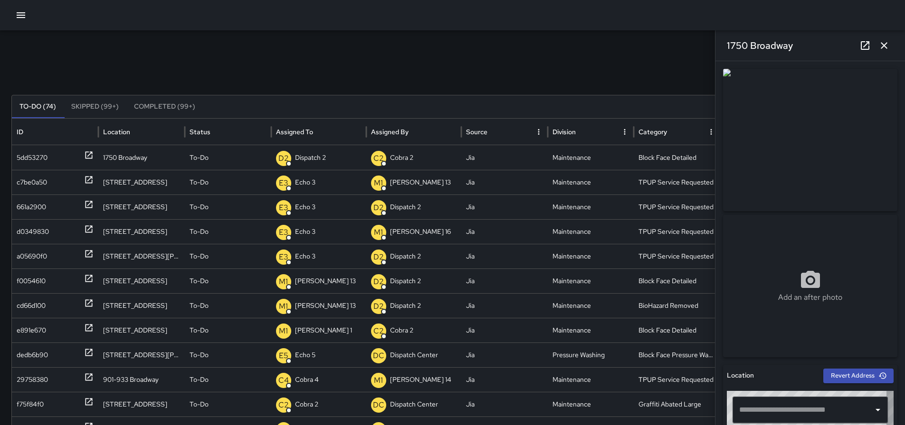
type input "**********"
click at [861, 43] on icon at bounding box center [864, 45] width 9 height 9
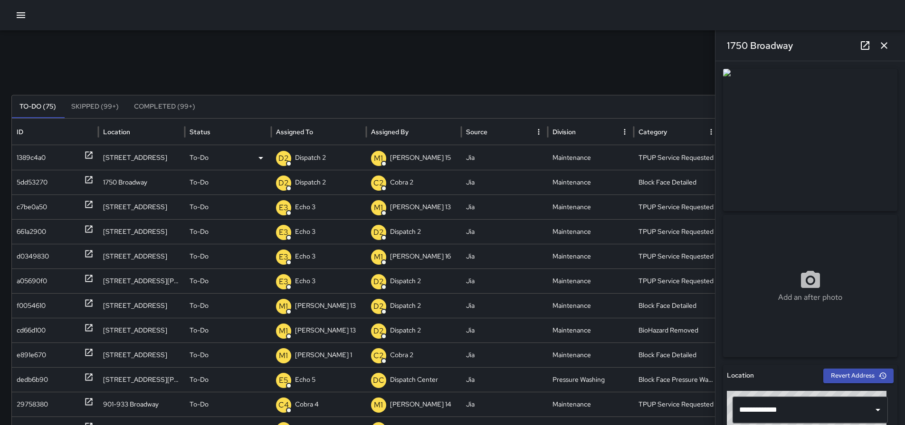
click at [301, 153] on p "Dispatch 2" at bounding box center [310, 158] width 31 height 24
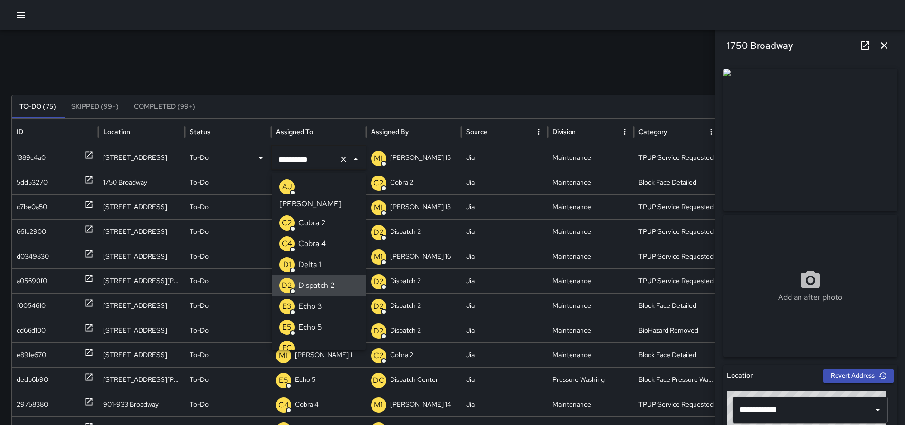
click at [339, 160] on icon "Clear" at bounding box center [343, 159] width 9 height 9
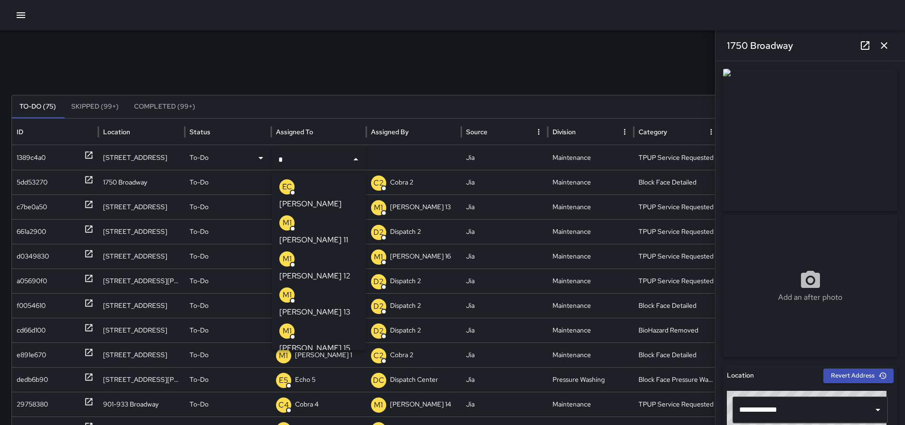
type input "**"
click at [316, 324] on div "M1 Mike 15" at bounding box center [318, 339] width 79 height 30
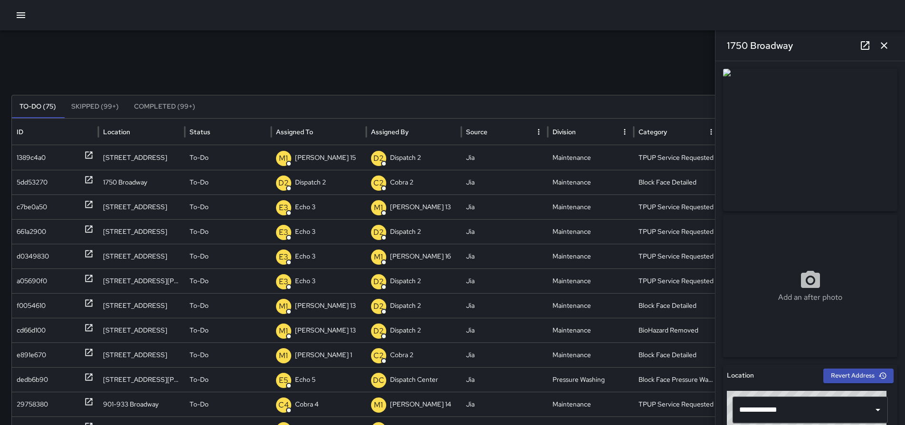
click at [888, 42] on icon "button" at bounding box center [883, 45] width 11 height 11
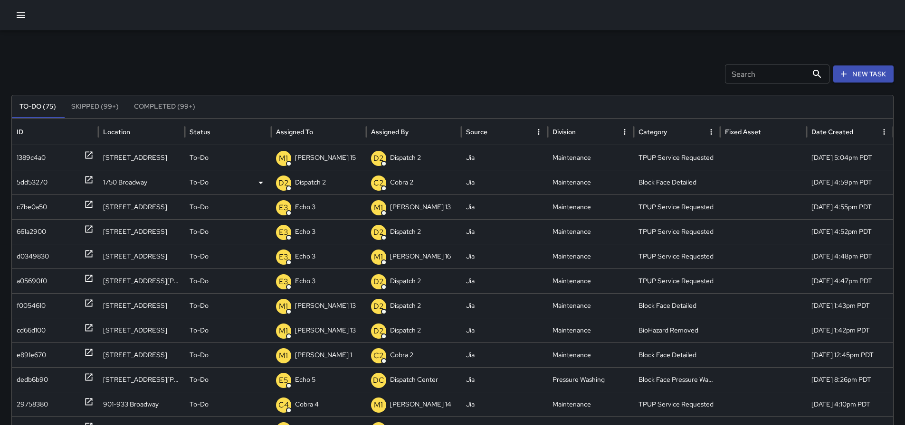
click at [91, 179] on icon at bounding box center [88, 179] width 9 height 9
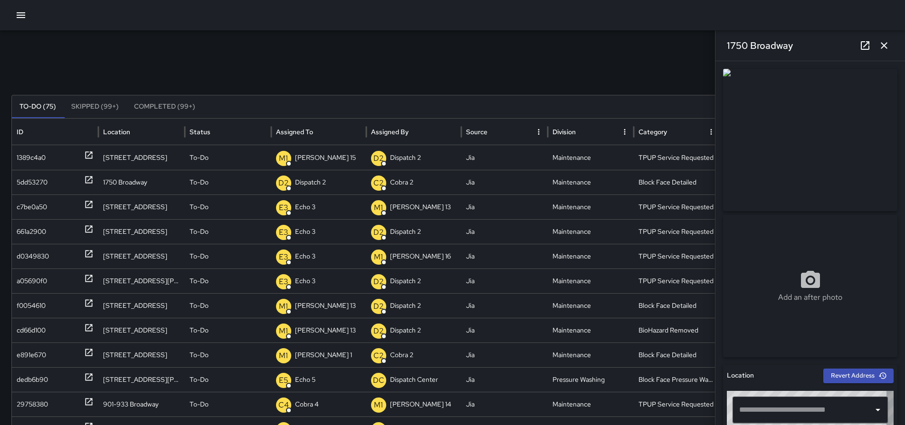
type input "**********"
click at [888, 42] on icon "button" at bounding box center [883, 45] width 11 height 11
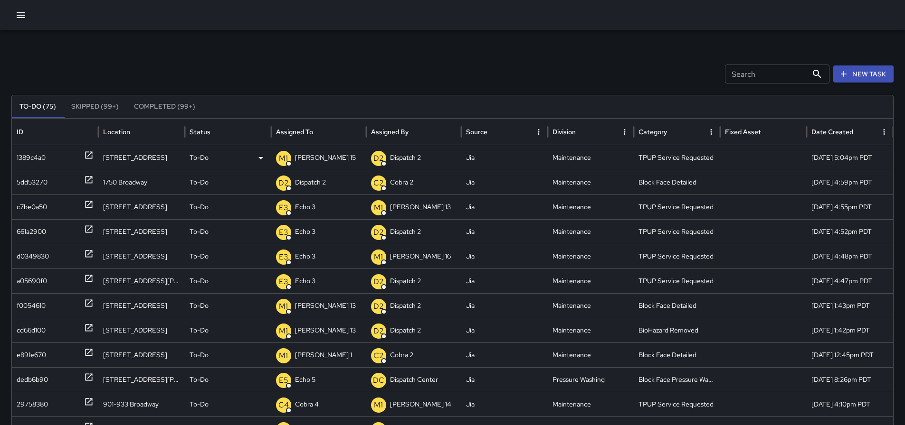
click at [312, 157] on p "Mike 15" at bounding box center [325, 158] width 61 height 24
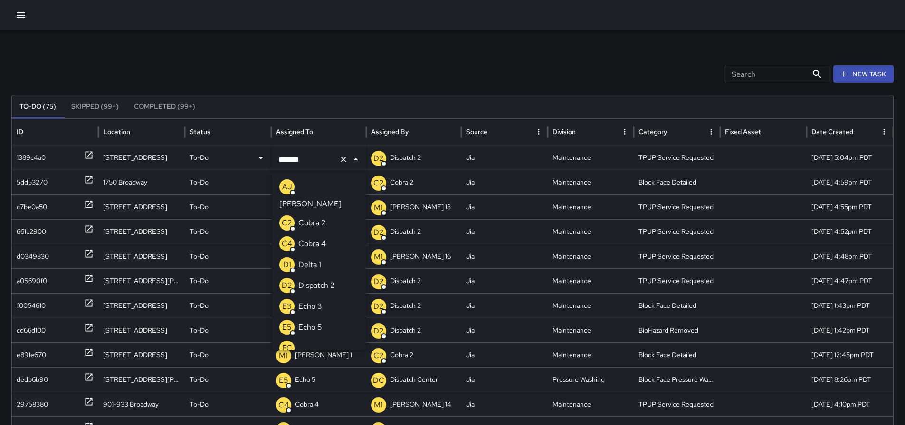
scroll to position [194, 0]
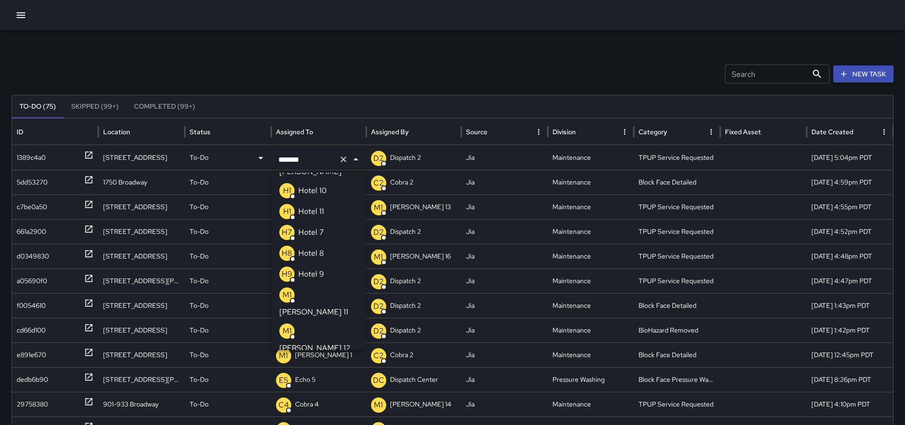
click at [337, 161] on button "Clear" at bounding box center [343, 159] width 13 height 13
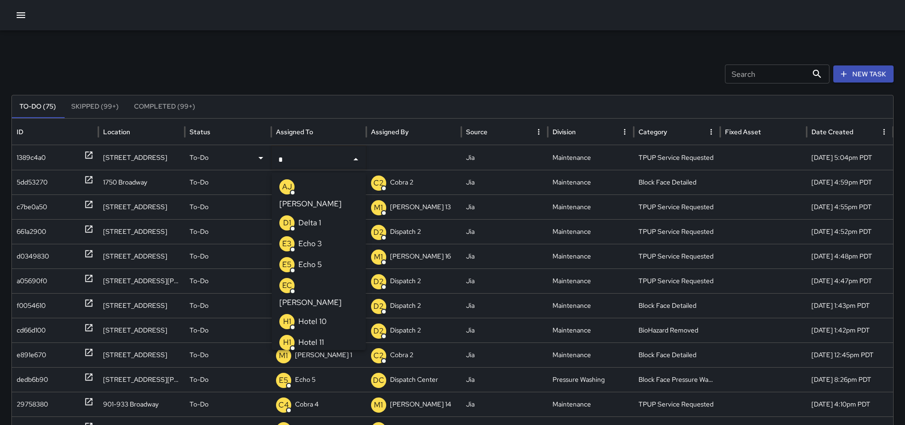
type input "**"
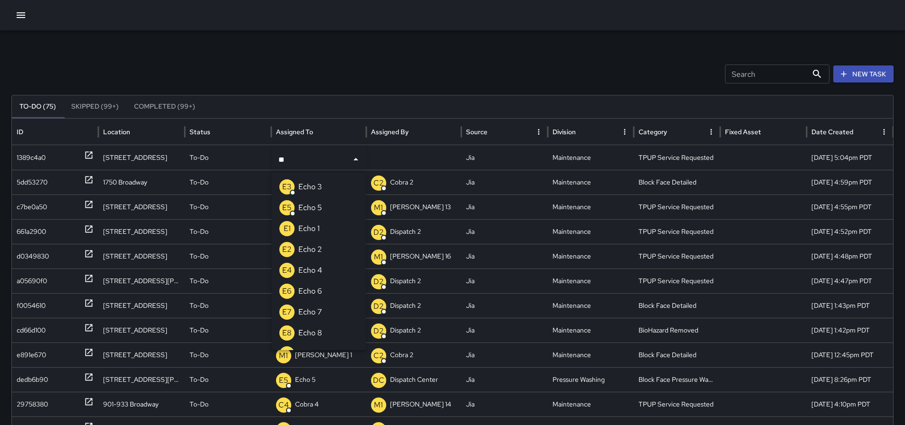
click at [326, 189] on li "E3 Echo 3" at bounding box center [319, 187] width 94 height 21
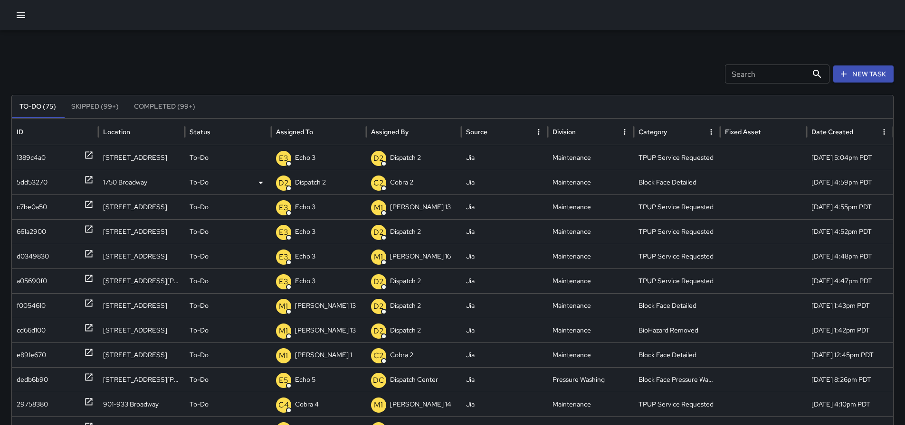
click at [308, 177] on p "Dispatch 2" at bounding box center [310, 182] width 31 height 24
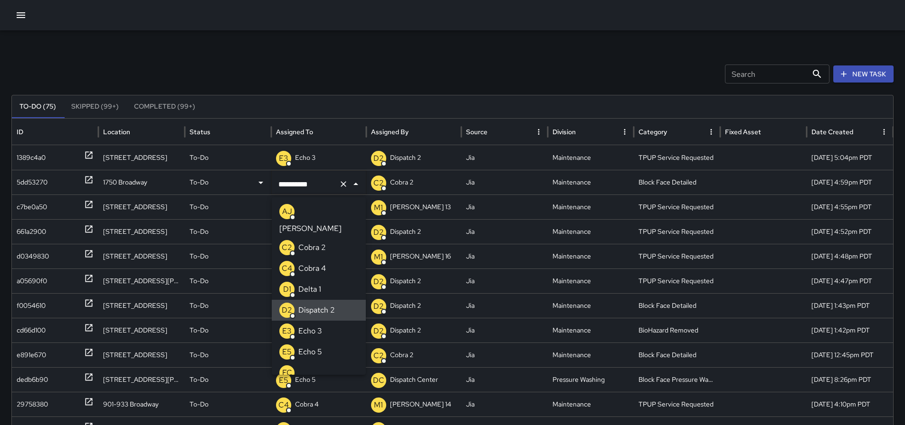
click at [339, 189] on button "Clear" at bounding box center [343, 184] width 13 height 13
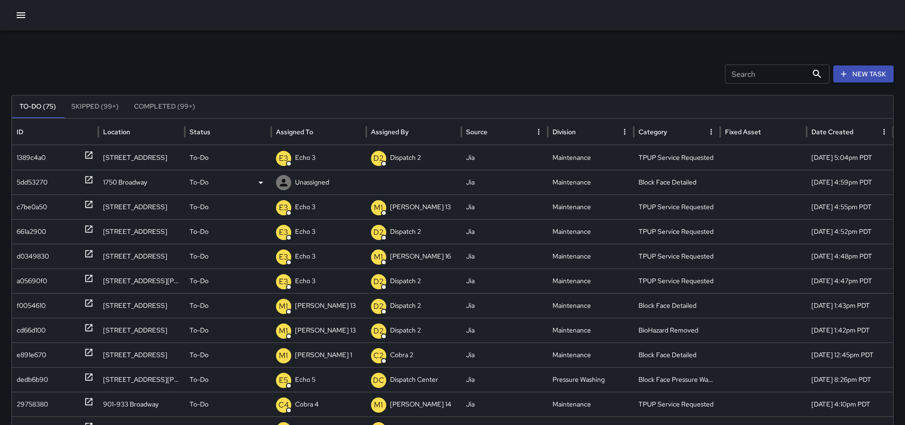
click at [326, 185] on p "Unassigned" at bounding box center [312, 182] width 34 height 24
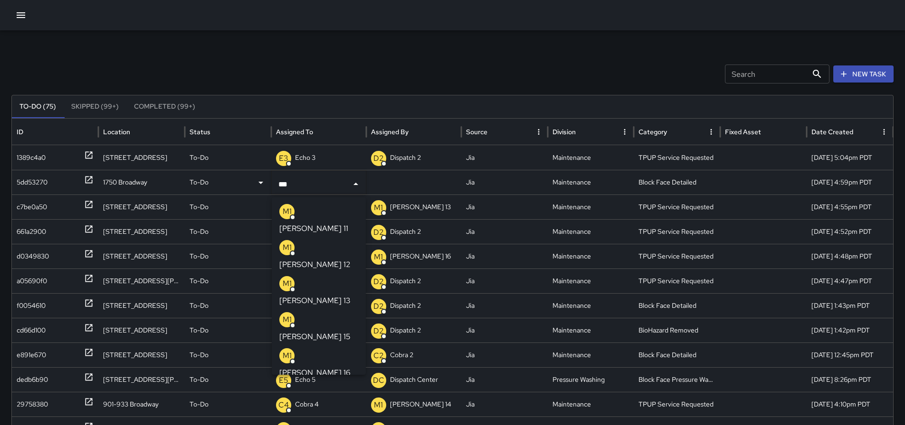
type input "****"
click at [319, 331] on p "Mike 15" at bounding box center [314, 336] width 71 height 11
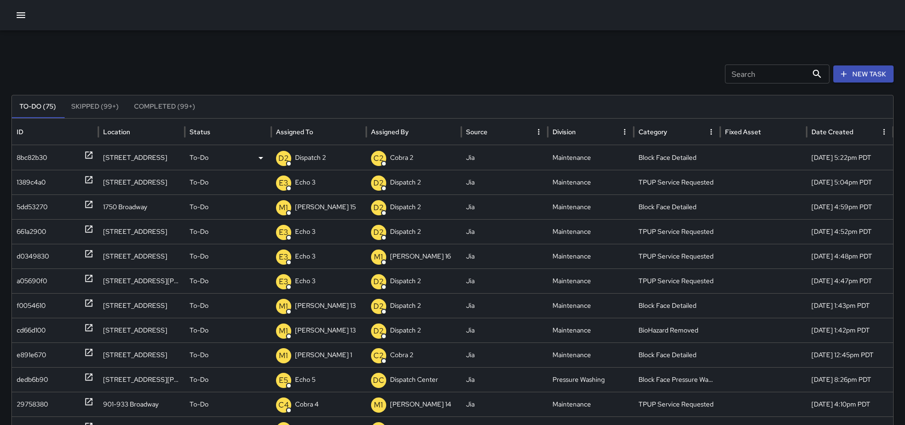
click at [88, 154] on icon at bounding box center [88, 155] width 9 height 9
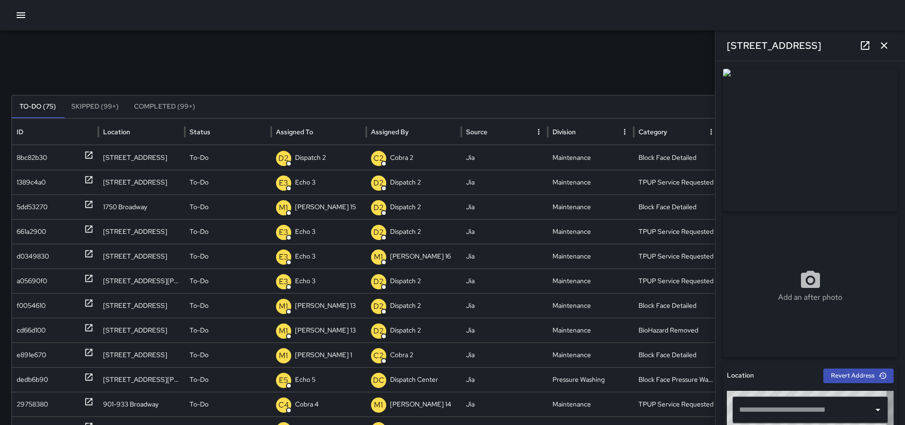
type input "**********"
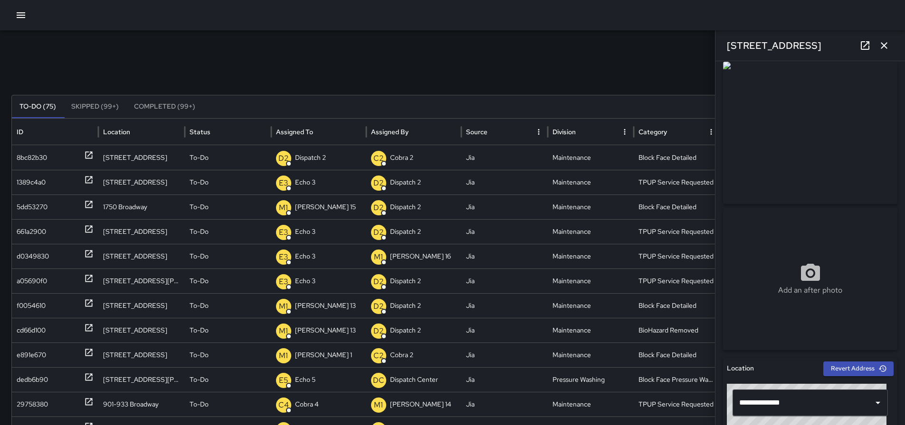
scroll to position [0, 0]
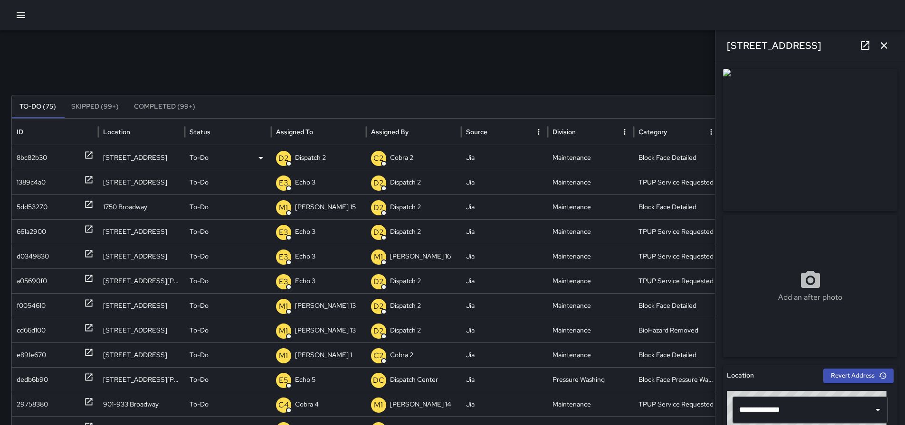
click at [294, 159] on div "D2 Dispatch 2" at bounding box center [318, 158] width 85 height 24
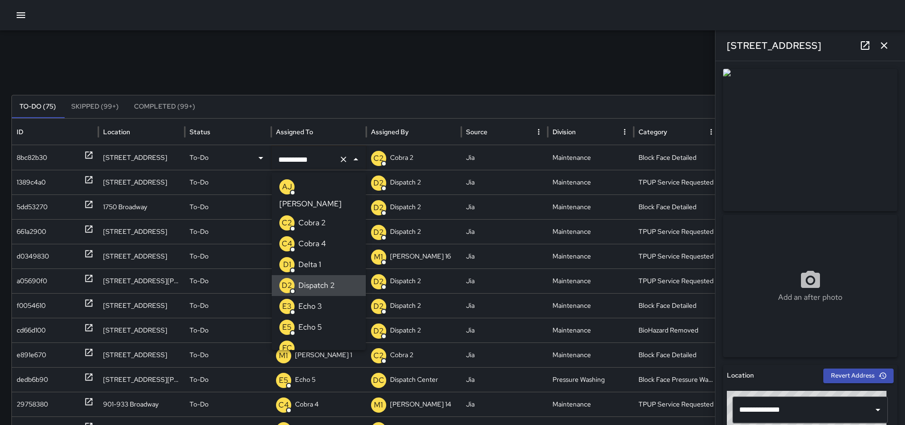
click at [340, 159] on icon "Clear" at bounding box center [343, 159] width 9 height 9
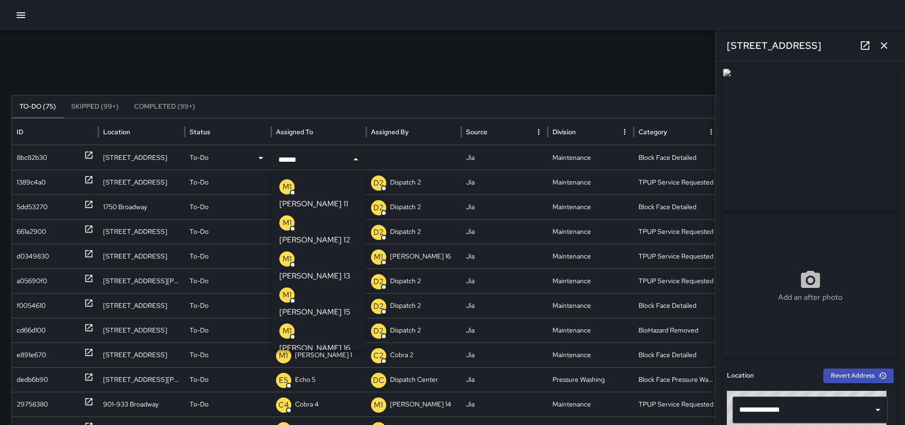
type input "*******"
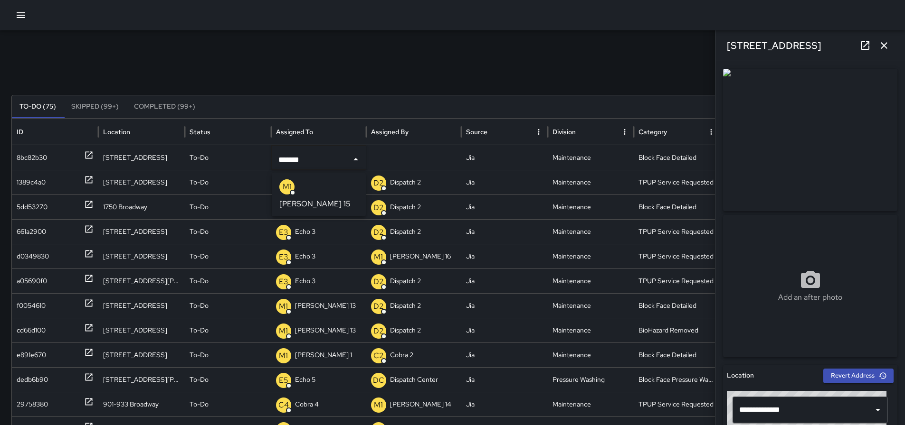
click at [308, 199] on p "Mike 15" at bounding box center [314, 204] width 71 height 11
click at [891, 40] on button "button" at bounding box center [883, 45] width 19 height 19
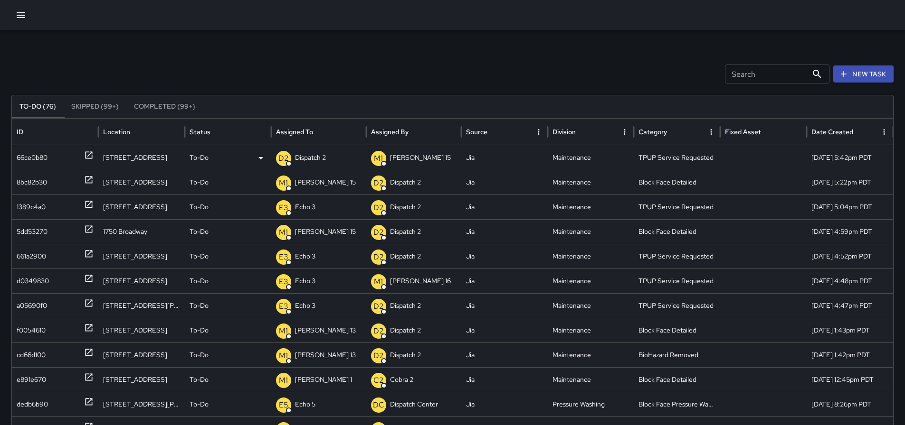
click at [315, 160] on p "Dispatch 2" at bounding box center [310, 158] width 31 height 24
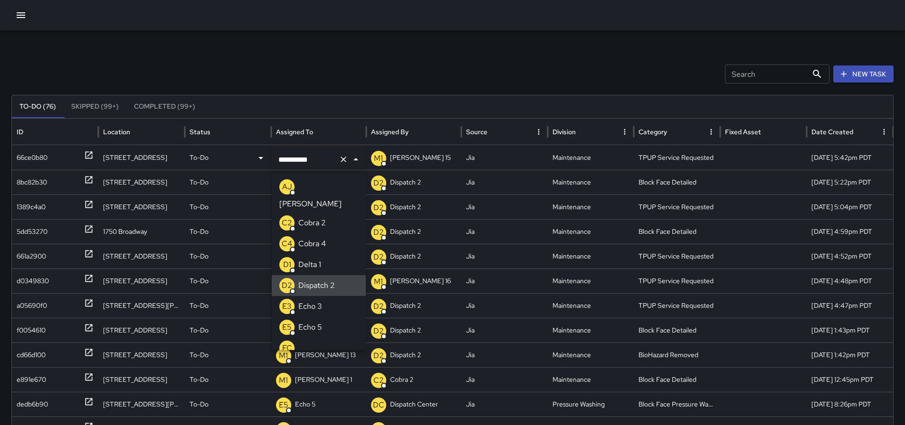
click at [339, 158] on icon "Clear" at bounding box center [343, 159] width 9 height 9
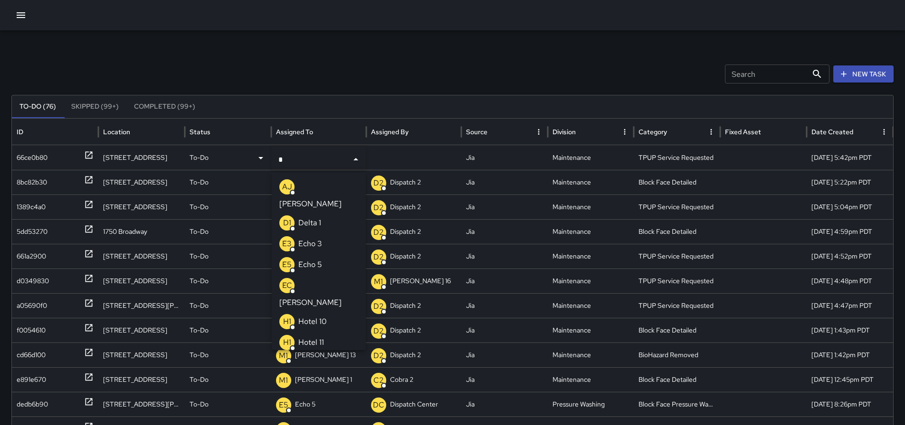
type input "**"
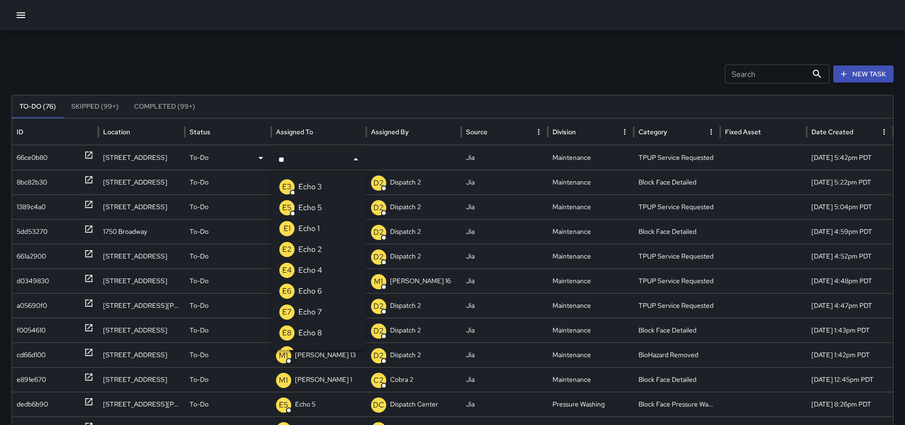
click at [321, 187] on p "Echo 3" at bounding box center [310, 186] width 24 height 11
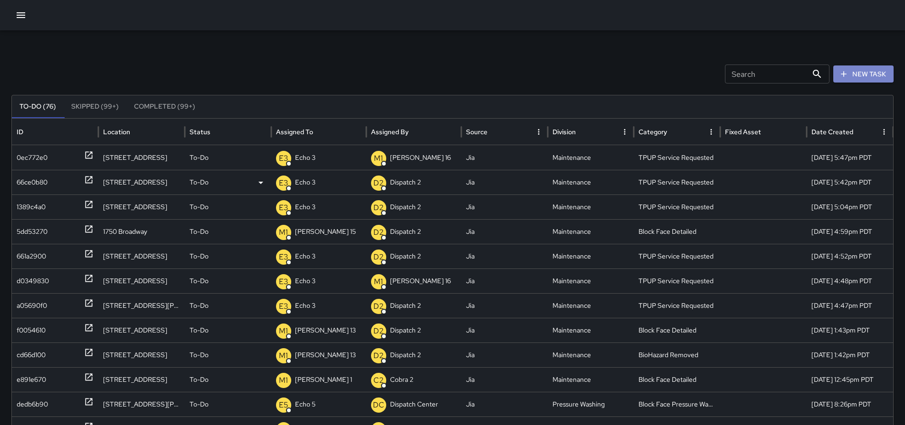
click at [845, 73] on button "New Task" at bounding box center [863, 75] width 60 height 18
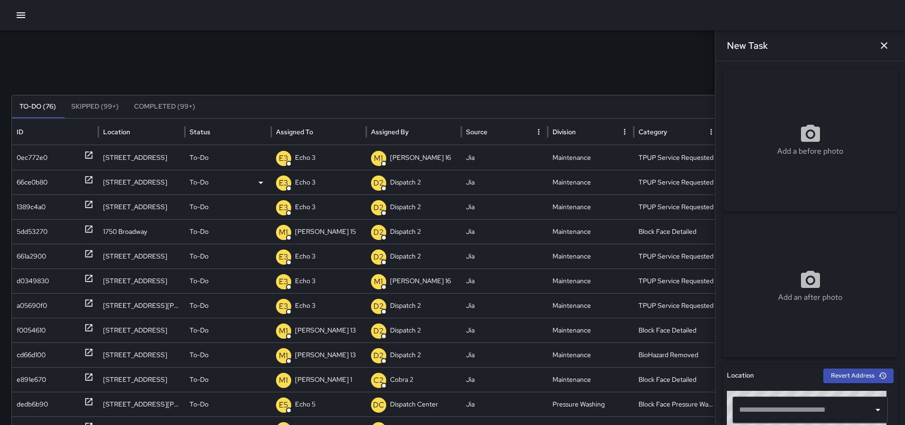
scroll to position [126, 0]
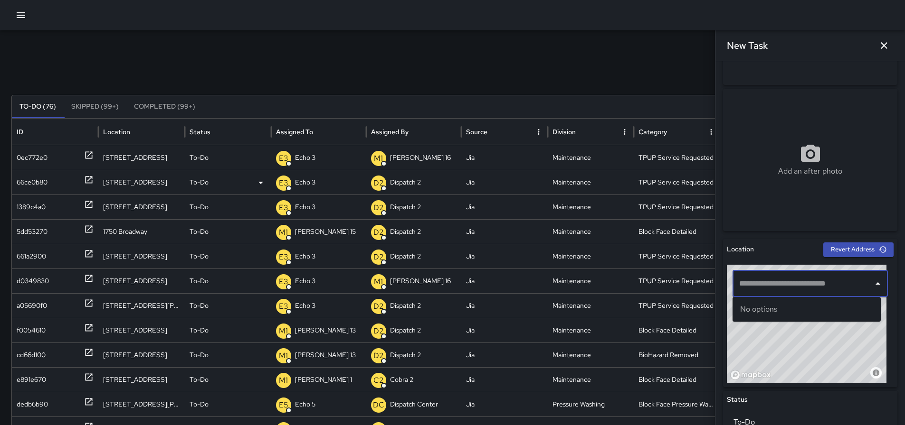
click at [814, 283] on input "text" at bounding box center [803, 284] width 132 height 18
click at [809, 303] on li "408 12th Street Oakland, CA, USA" at bounding box center [806, 314] width 148 height 27
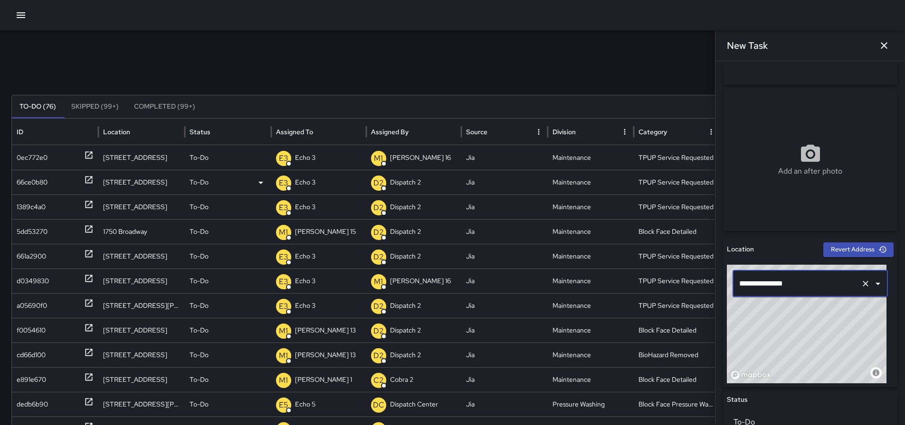
type input "**********"
click at [863, 281] on button "Clear" at bounding box center [865, 283] width 13 height 13
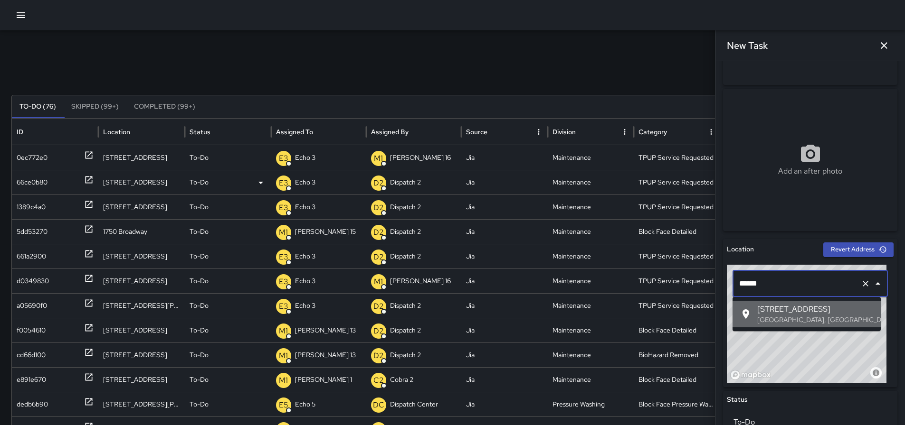
click at [814, 313] on span "408 12th Street" at bounding box center [815, 309] width 116 height 11
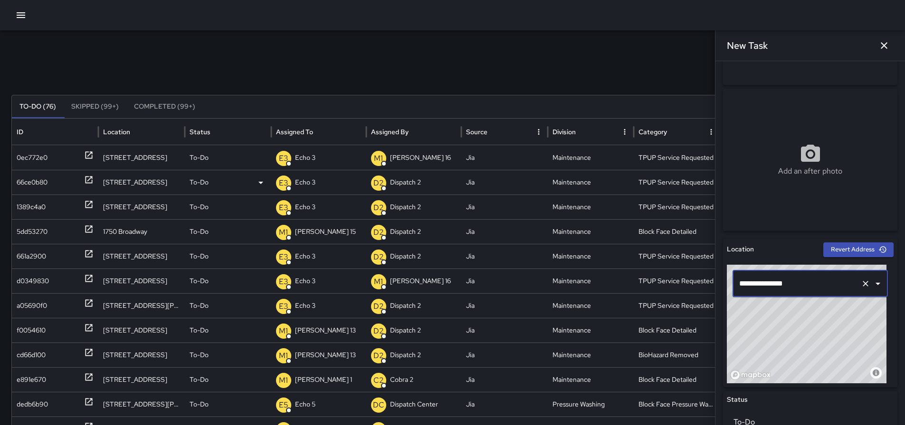
type input "**********"
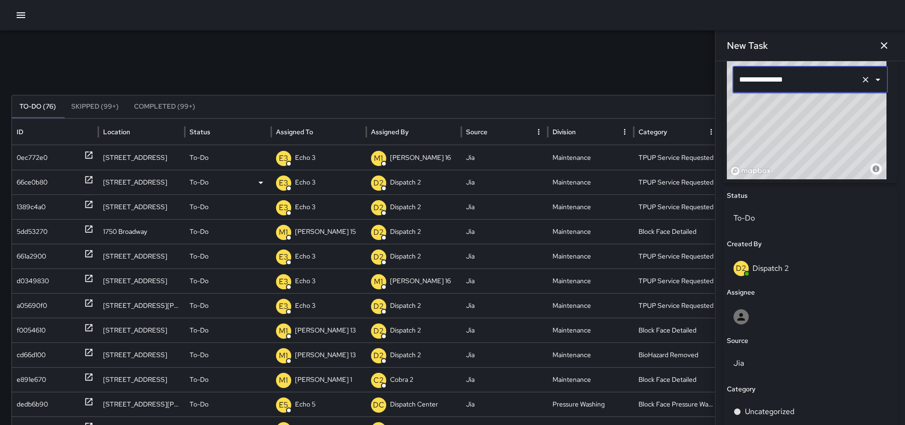
scroll to position [444, 0]
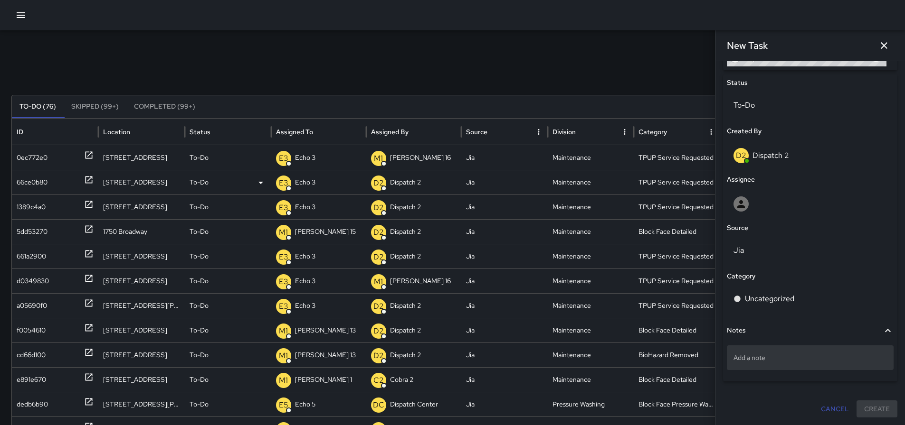
click at [766, 359] on p "Add a note" at bounding box center [809, 357] width 153 height 9
type textarea "**********"
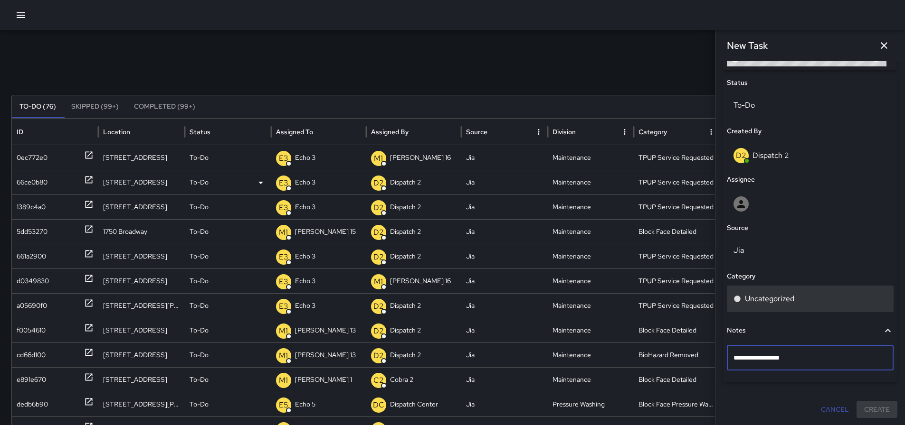
click at [751, 295] on p "Uncategorized" at bounding box center [769, 298] width 49 height 11
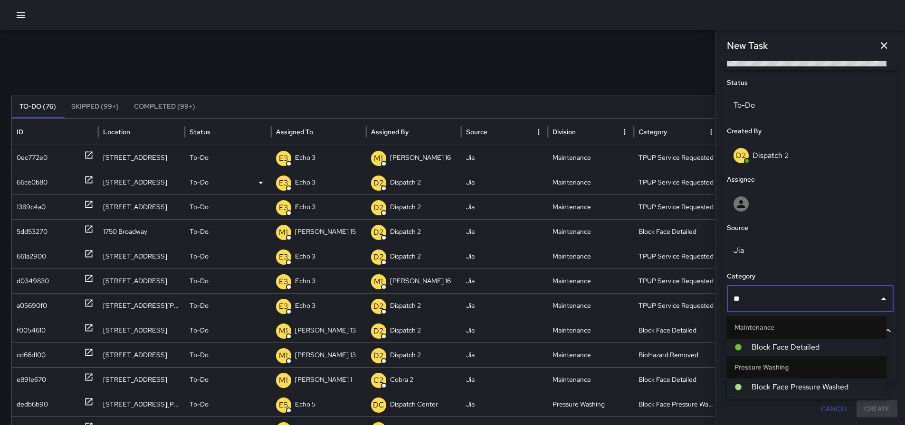
type input "***"
click at [824, 383] on span "Block Face Pressure Washed" at bounding box center [814, 387] width 127 height 11
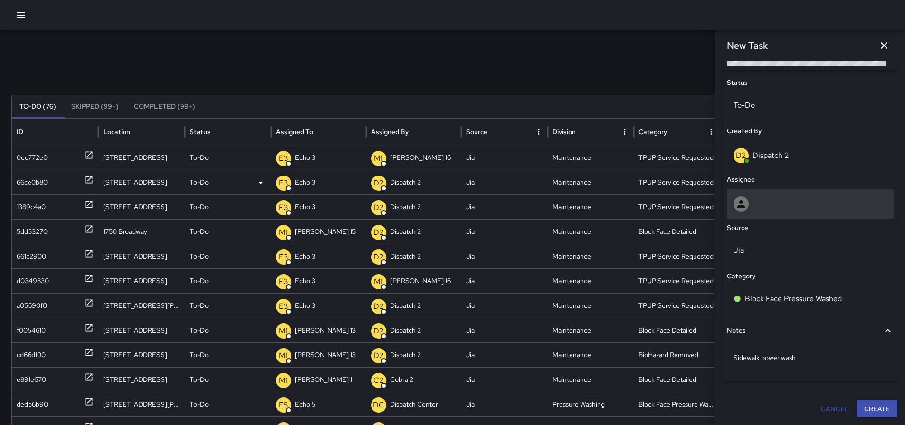
click at [748, 207] on div at bounding box center [740, 204] width 15 height 15
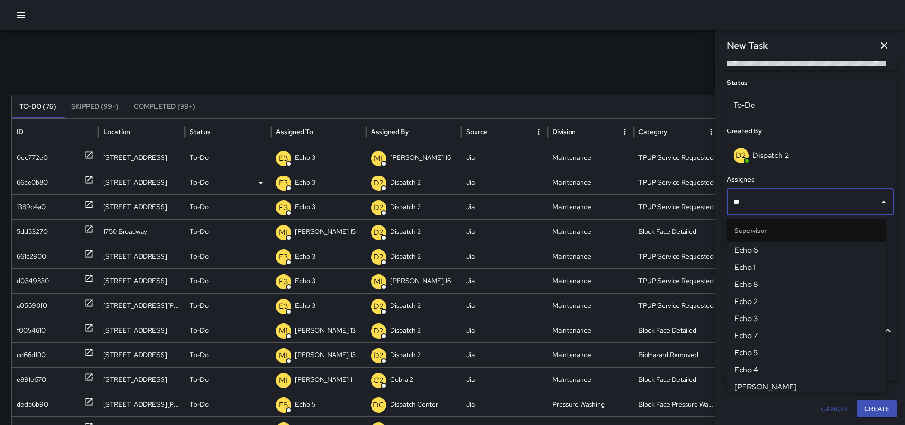
type input "***"
click at [760, 321] on span "Echo 3" at bounding box center [806, 318] width 144 height 11
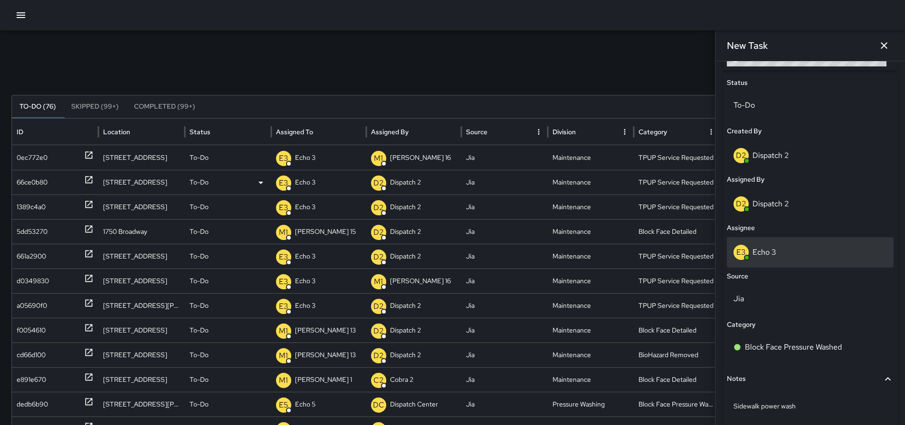
click at [770, 257] on p "Echo 3" at bounding box center [764, 252] width 24 height 10
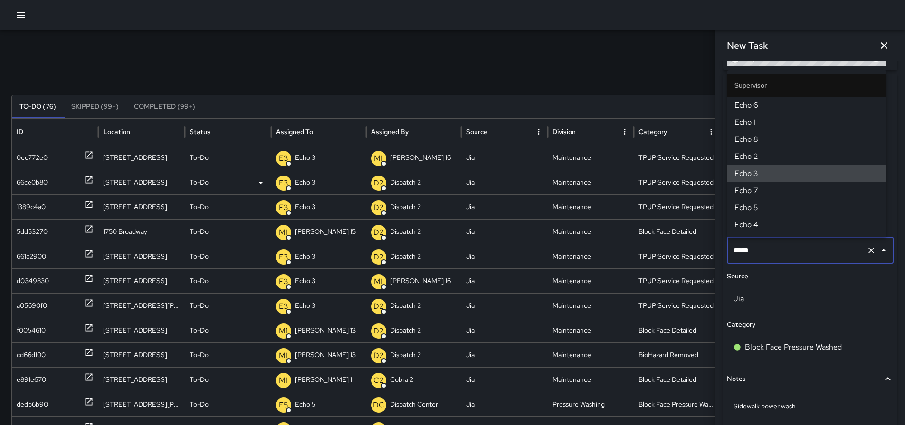
scroll to position [0, 0]
type input "******"
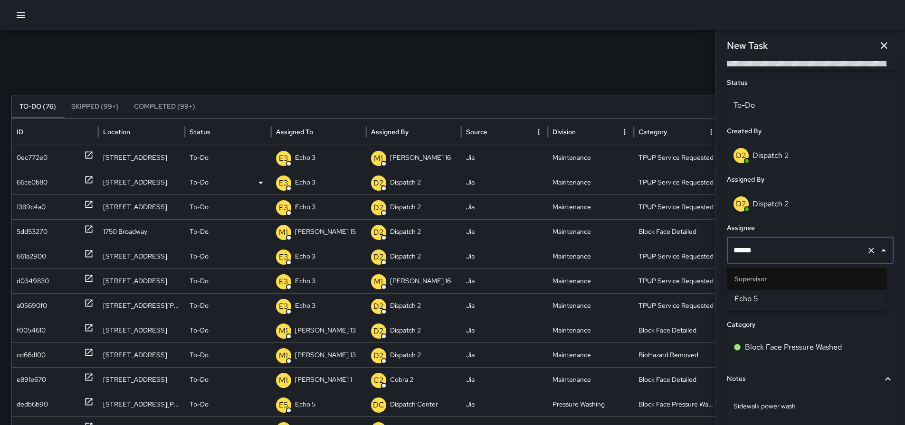
click at [772, 294] on span "Echo 5" at bounding box center [806, 298] width 144 height 11
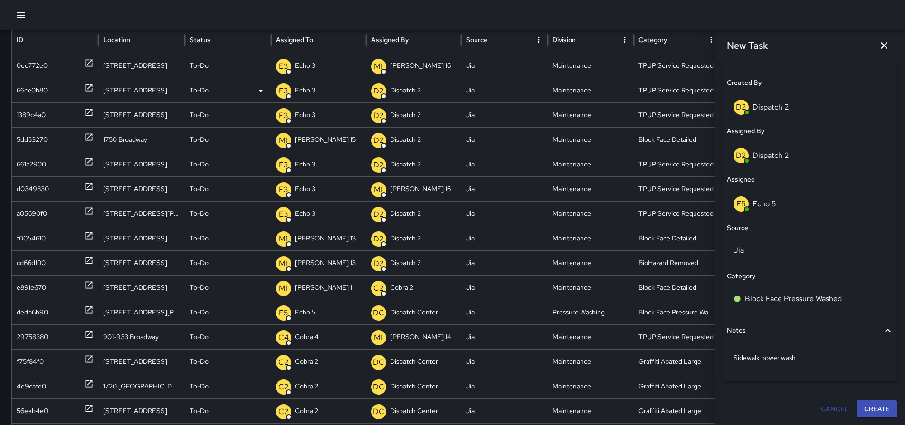
scroll to position [95, 0]
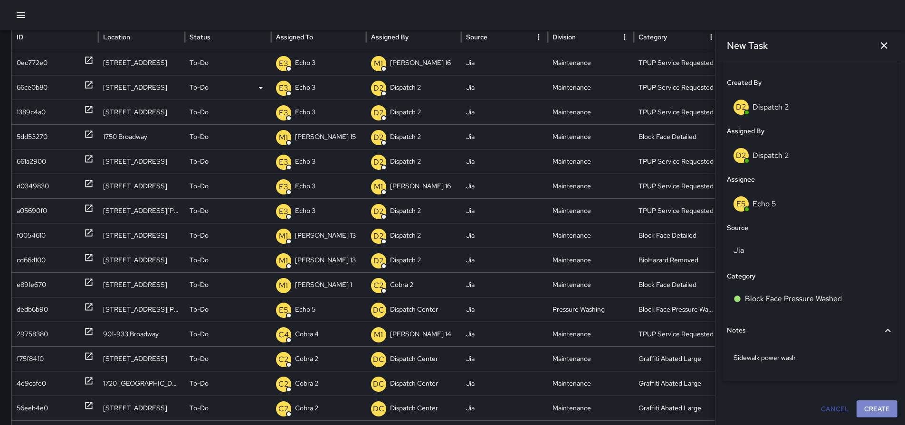
click at [868, 409] on button "Create" at bounding box center [876, 410] width 41 height 18
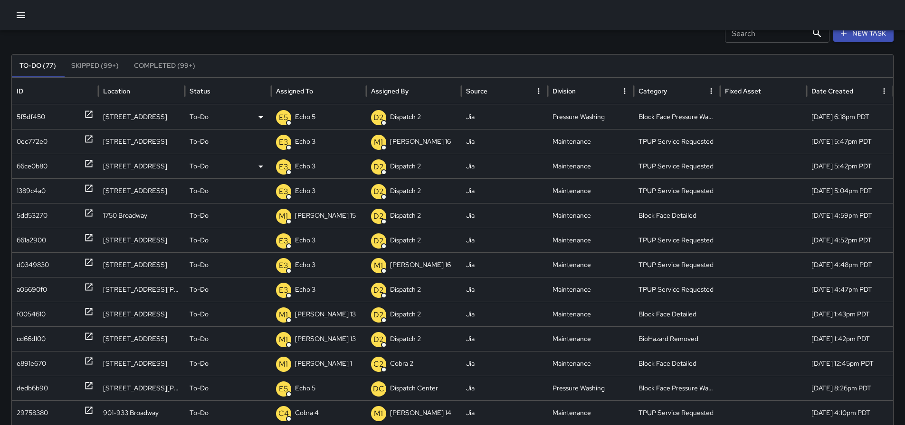
scroll to position [0, 0]
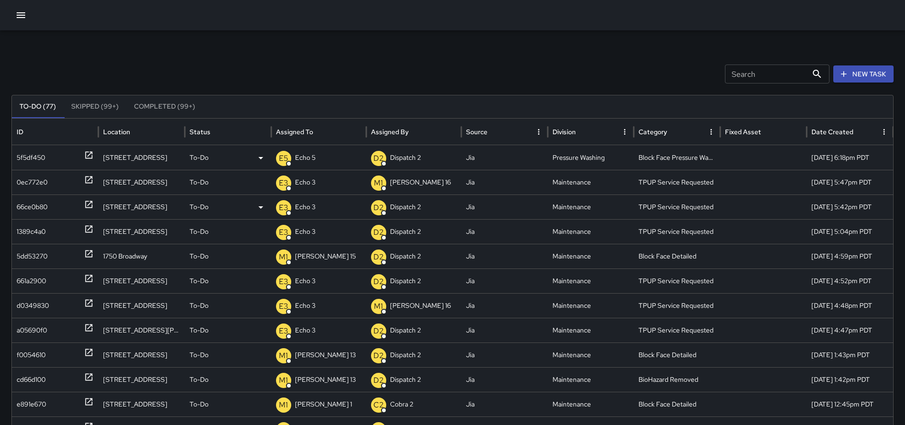
click at [93, 157] on icon at bounding box center [88, 155] width 9 height 9
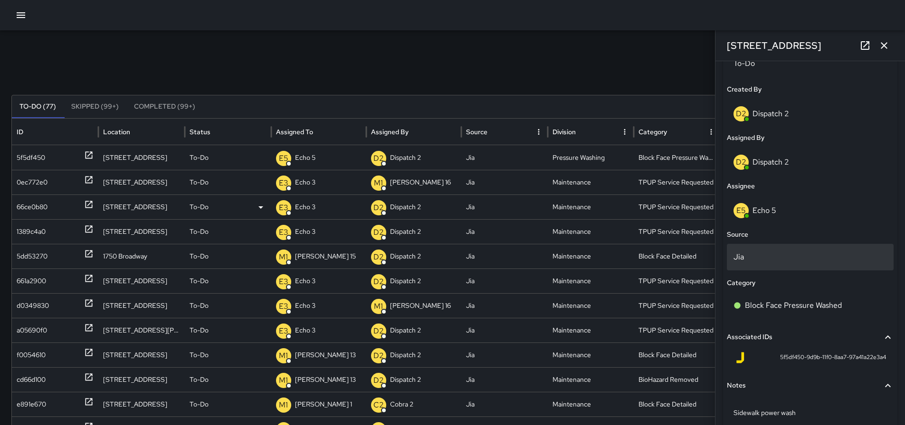
scroll to position [486, 0]
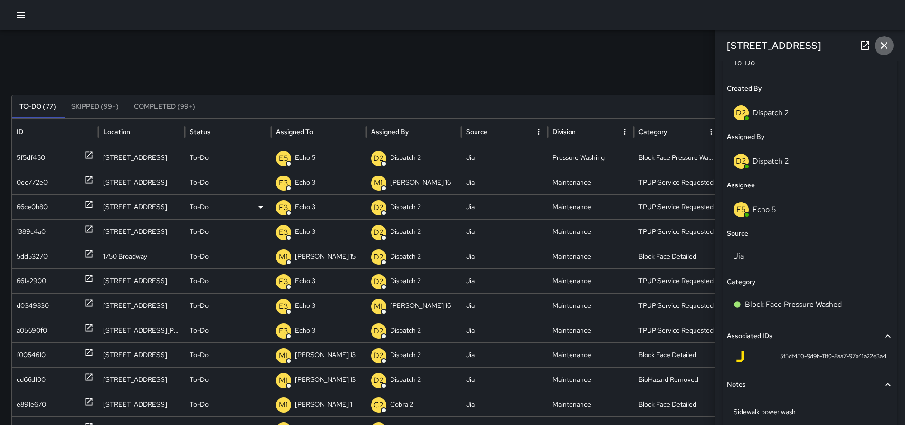
click at [884, 40] on icon "button" at bounding box center [883, 45] width 11 height 11
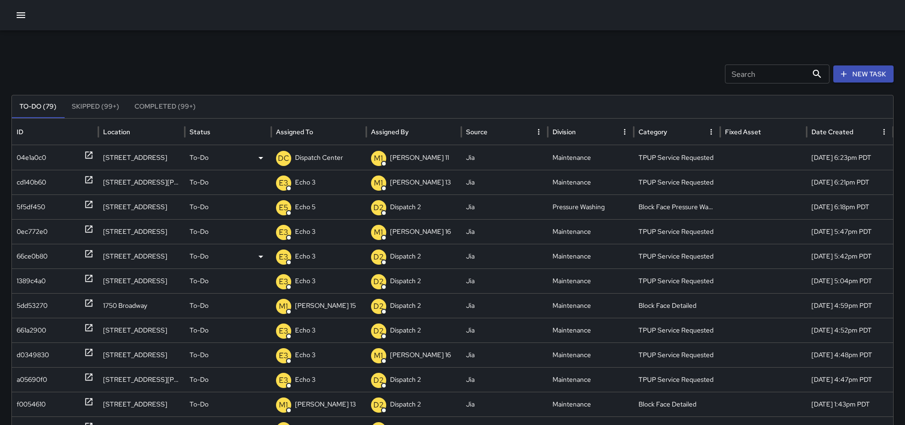
click at [323, 155] on p "Dispatch Center" at bounding box center [319, 158] width 48 height 24
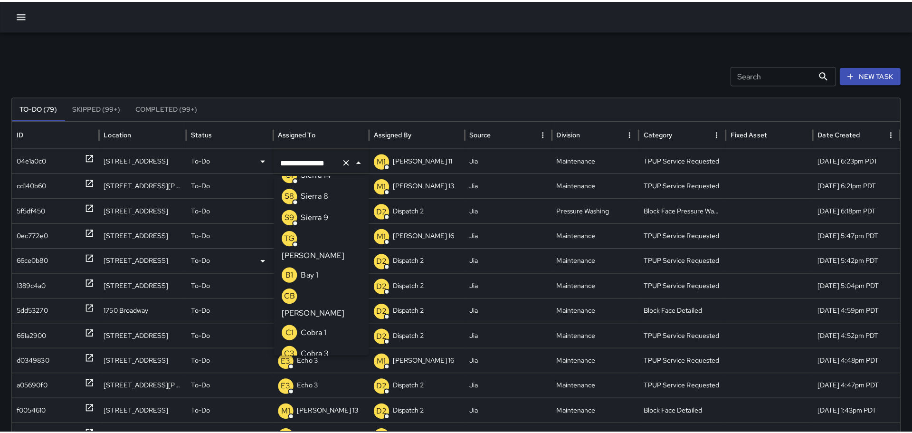
scroll to position [648, 0]
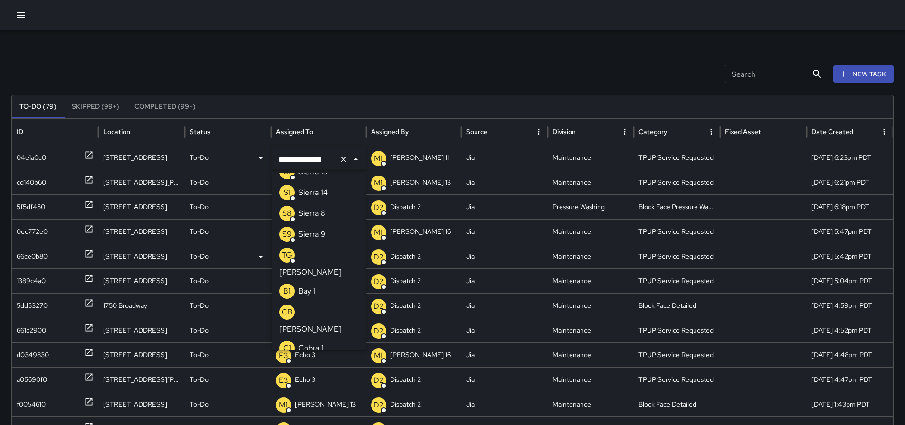
click at [345, 163] on icon "Clear" at bounding box center [343, 159] width 9 height 9
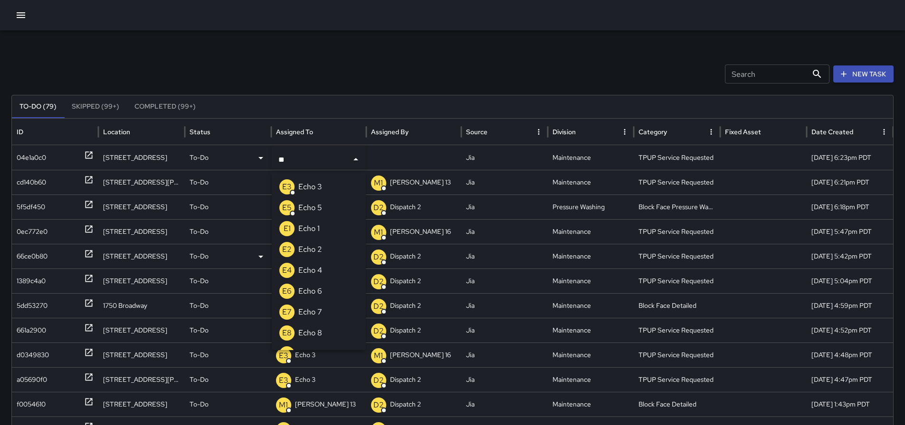
type input "***"
click at [321, 187] on p "Echo 3" at bounding box center [310, 186] width 24 height 11
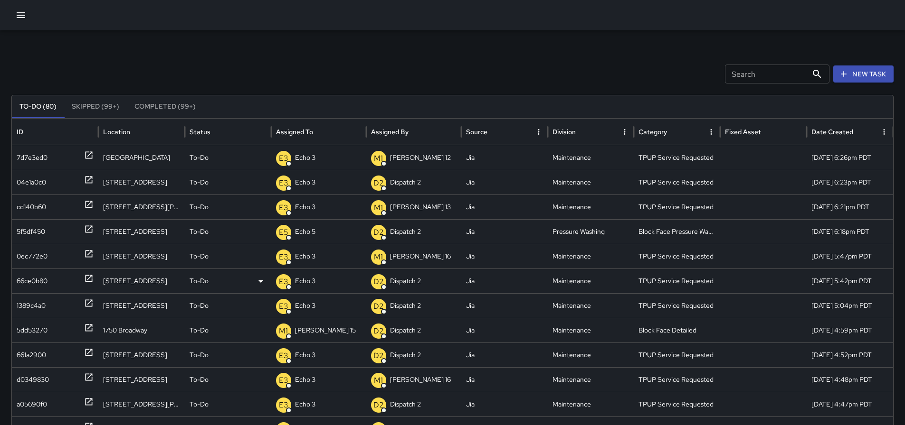
click at [30, 16] on div at bounding box center [452, 15] width 905 height 30
click at [25, 16] on icon "button" at bounding box center [21, 15] width 9 height 6
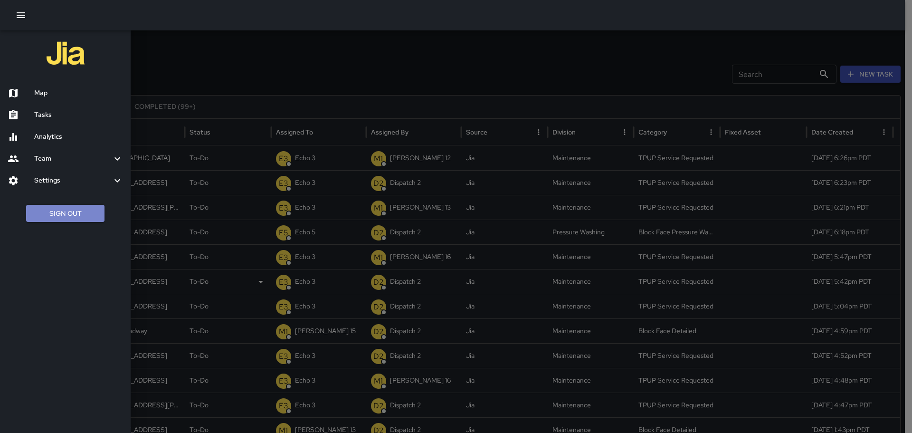
click at [72, 214] on button "Sign Out" at bounding box center [65, 214] width 78 height 18
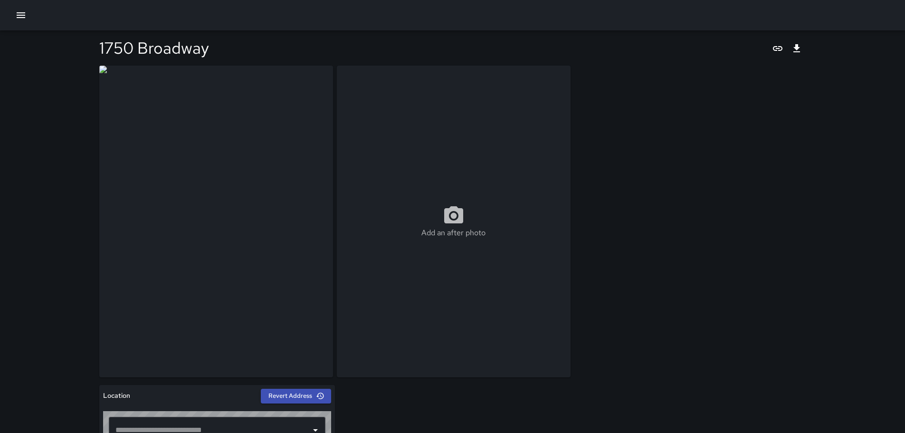
type input "**********"
